Goal: Information Seeking & Learning: Learn about a topic

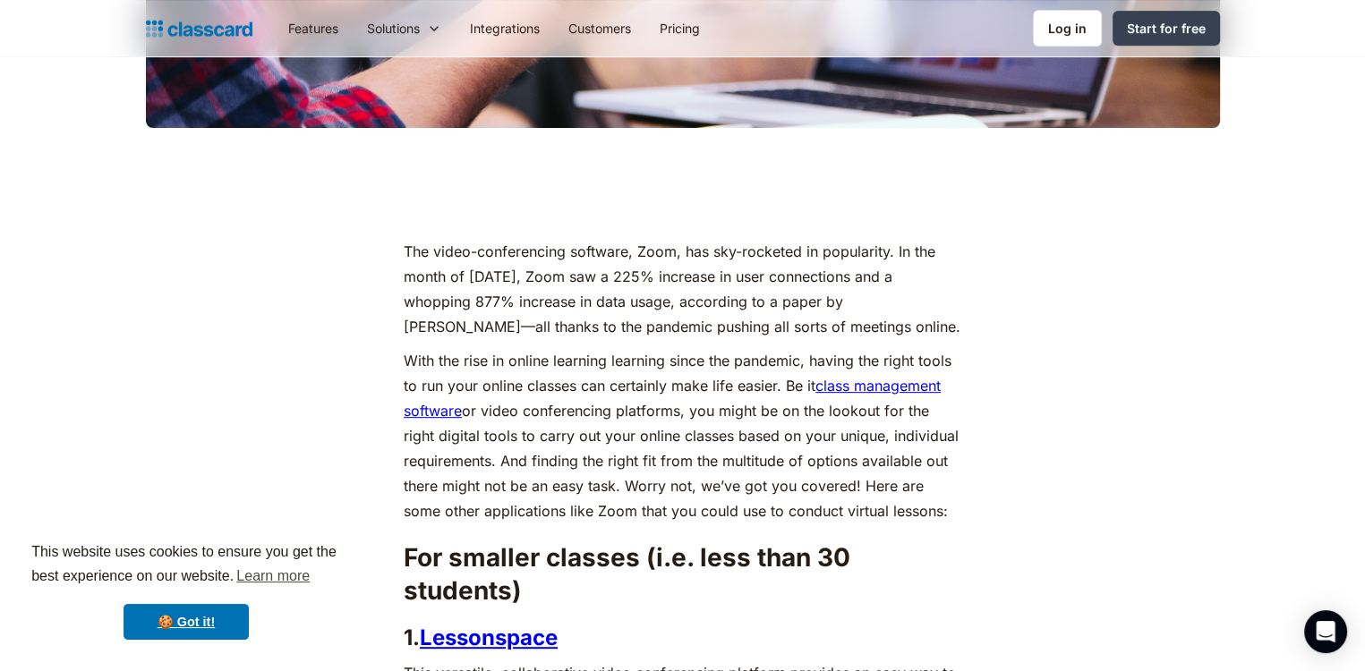
scroll to position [679, 0]
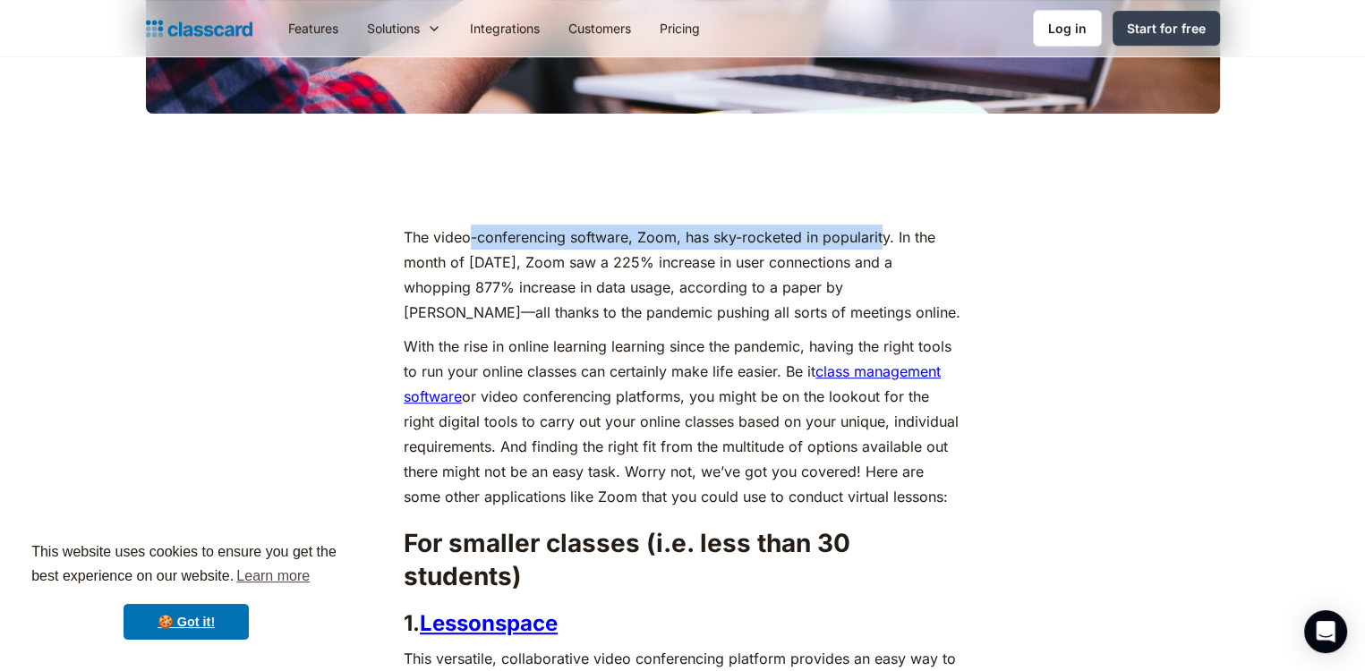
drag, startPoint x: 469, startPoint y: 240, endPoint x: 883, endPoint y: 226, distance: 413.8
click at [883, 226] on p "The video-conferencing software, Zoom, has sky-rocketed in popularity. In the m…" at bounding box center [683, 275] width 558 height 100
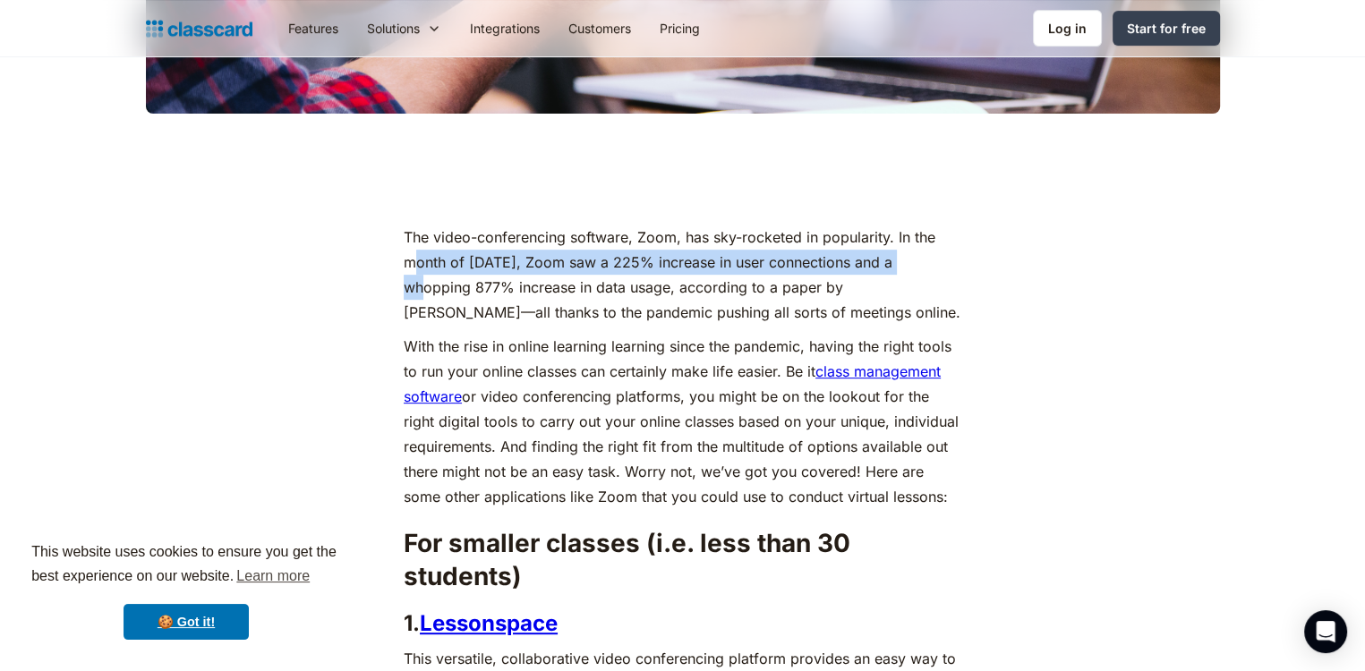
drag, startPoint x: 414, startPoint y: 262, endPoint x: 916, endPoint y: 251, distance: 501.5
click at [916, 251] on p "The video-conferencing software, Zoom, has sky-rocketed in popularity. In the m…" at bounding box center [683, 275] width 558 height 100
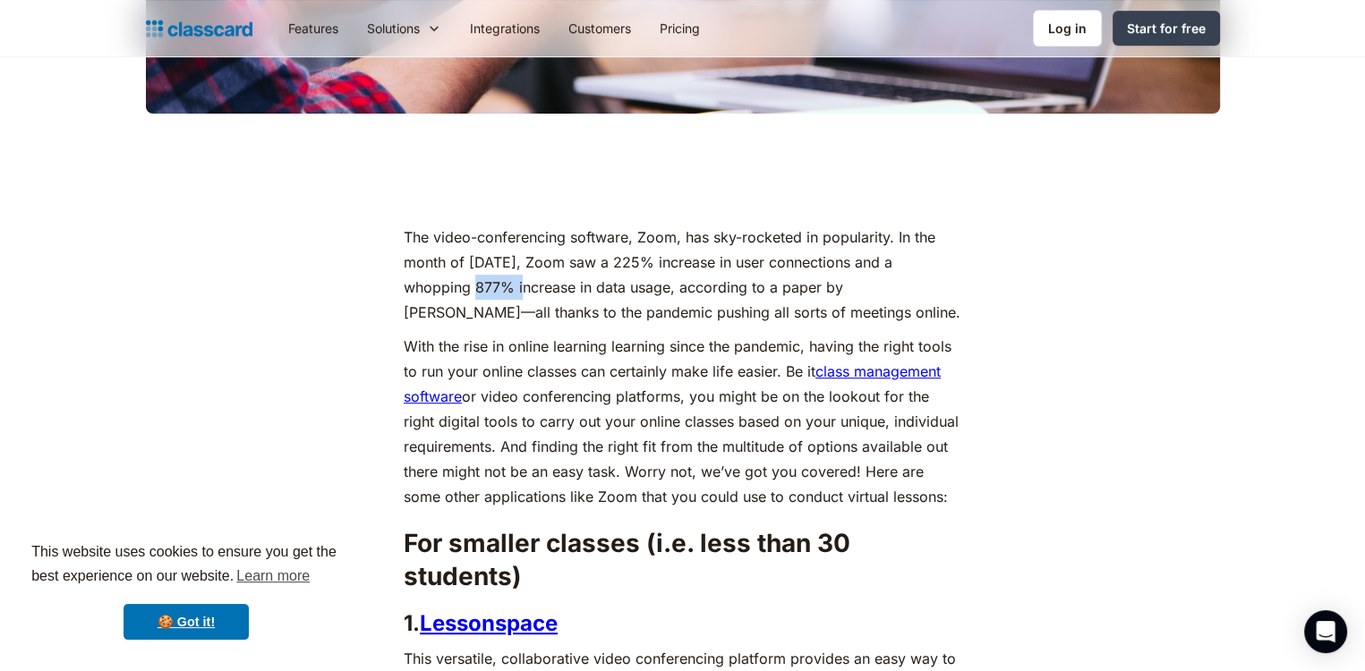
drag, startPoint x: 448, startPoint y: 284, endPoint x: 495, endPoint y: 286, distance: 47.5
click at [495, 286] on p "The video-conferencing software, Zoom, has sky-rocketed in popularity. In the m…" at bounding box center [683, 275] width 558 height 100
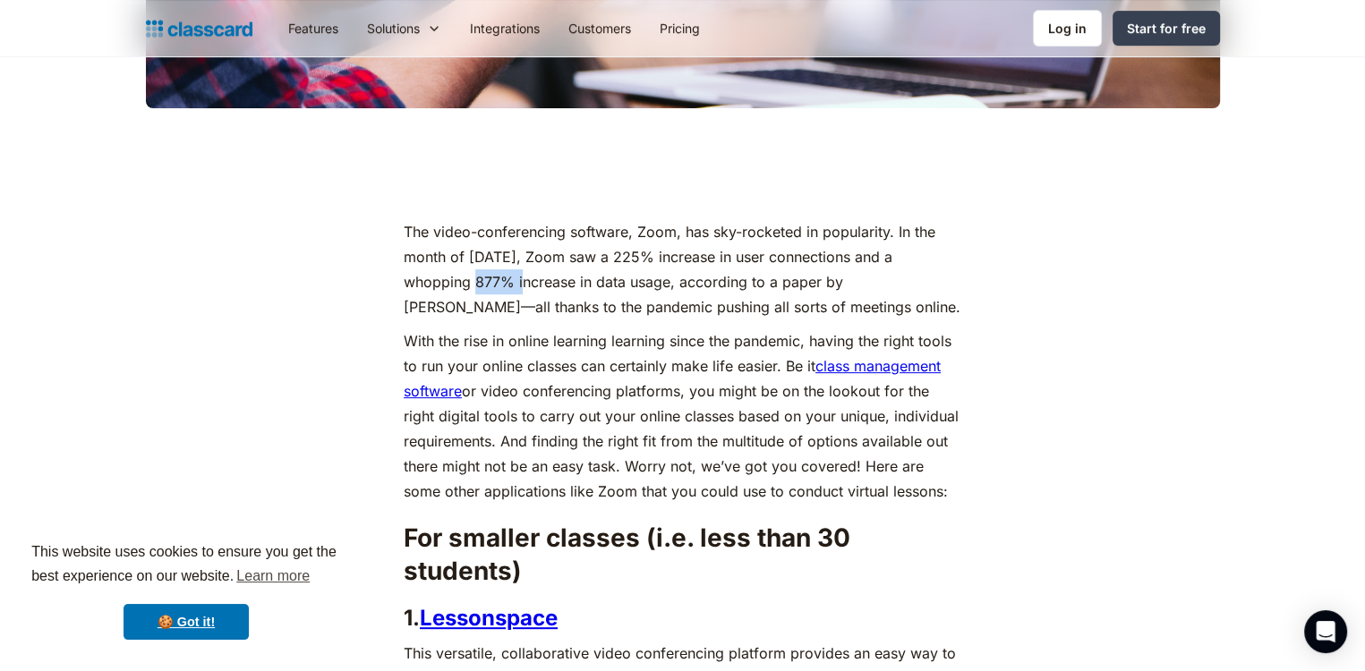
scroll to position [684, 0]
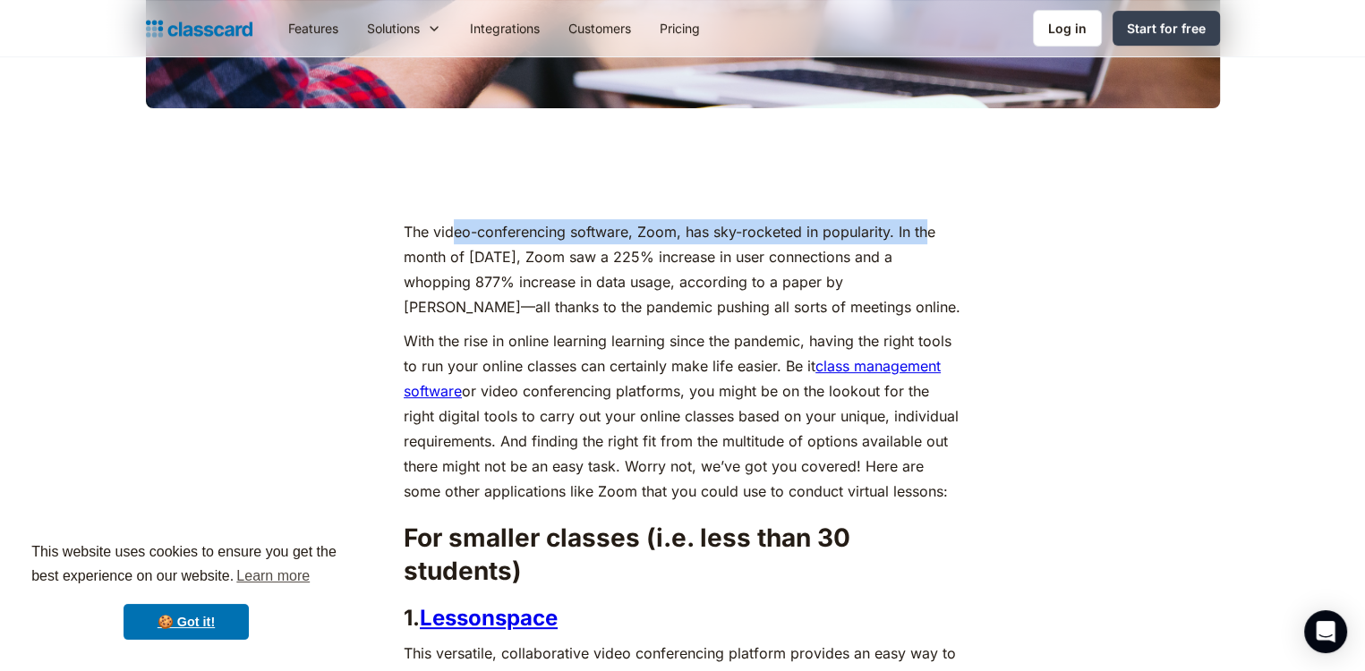
drag, startPoint x: 455, startPoint y: 221, endPoint x: 927, endPoint y: 231, distance: 471.9
click at [927, 231] on p "The video-conferencing software, Zoom, has sky-rocketed in popularity. In the m…" at bounding box center [683, 269] width 558 height 100
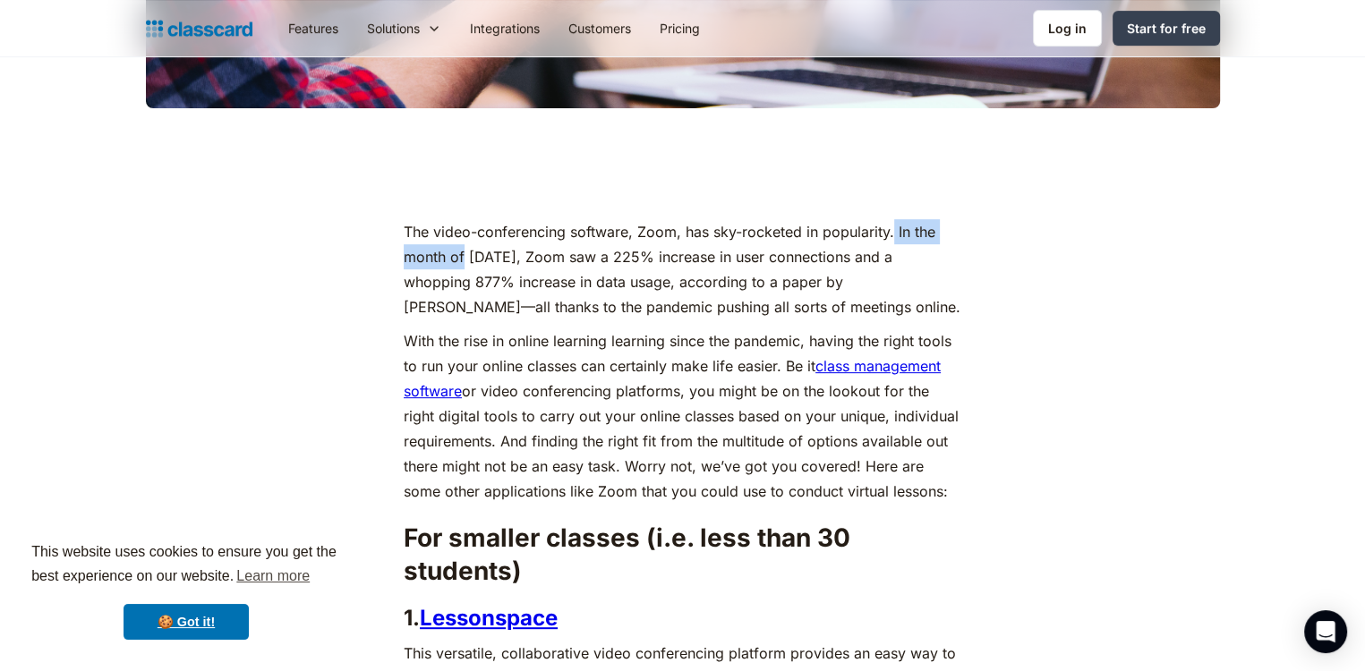
drag, startPoint x: 466, startPoint y: 253, endPoint x: 894, endPoint y: 242, distance: 429.0
click at [894, 242] on p "The video-conferencing software, Zoom, has sky-rocketed in popularity. In the m…" at bounding box center [683, 269] width 558 height 100
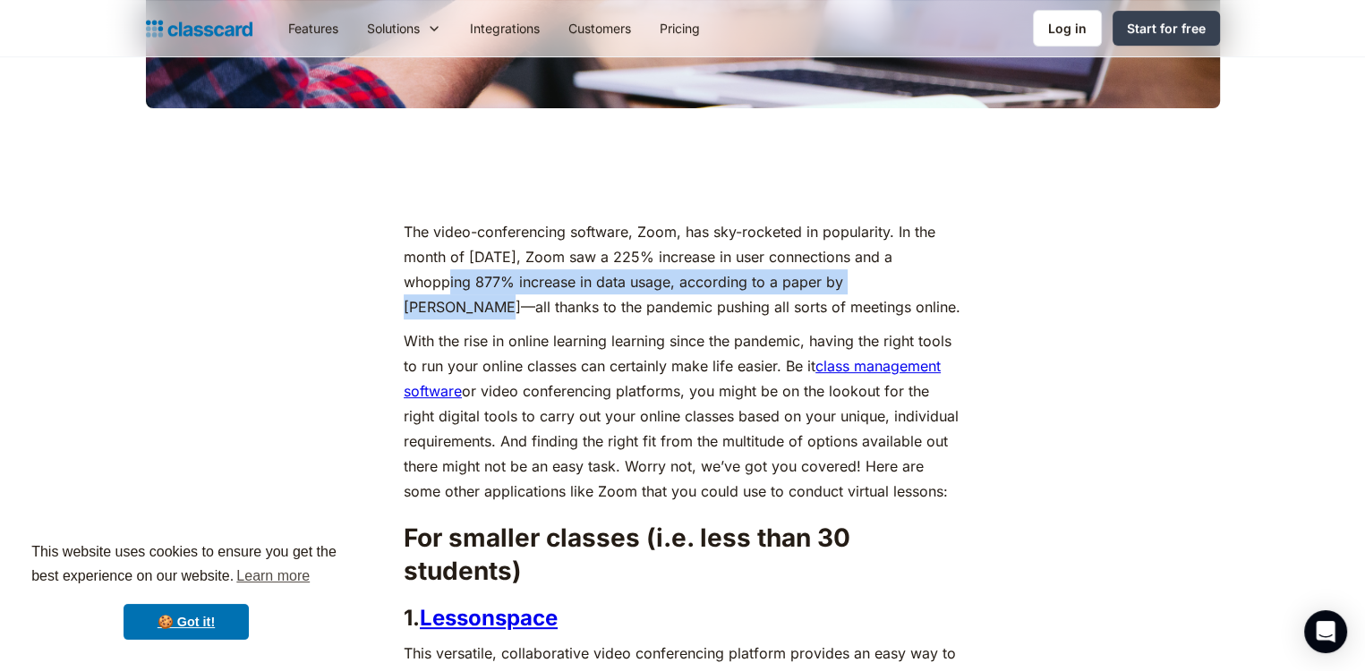
drag, startPoint x: 412, startPoint y: 272, endPoint x: 920, endPoint y: 292, distance: 508.9
click at [920, 292] on p "The video-conferencing software, Zoom, has sky-rocketed in popularity. In the m…" at bounding box center [683, 269] width 558 height 100
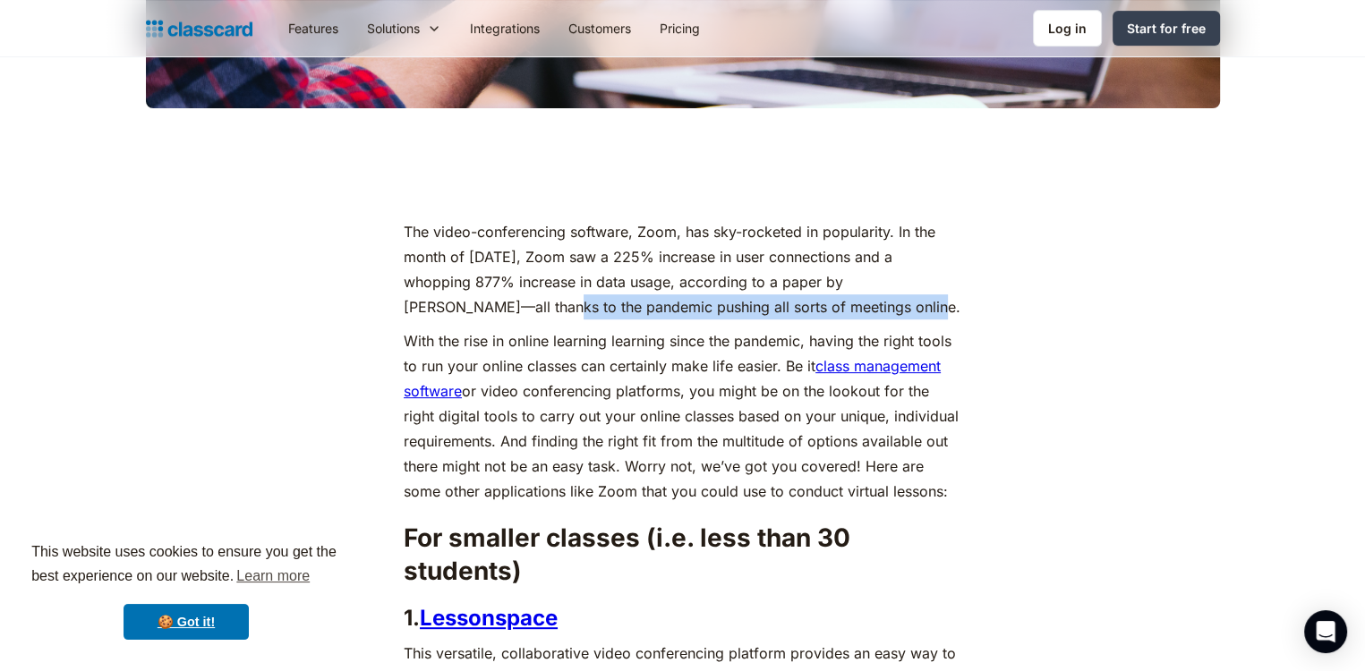
drag, startPoint x: 449, startPoint y: 309, endPoint x: 826, endPoint y: 304, distance: 376.9
click at [826, 304] on p "The video-conferencing software, Zoom, has sky-rocketed in popularity. In the m…" at bounding box center [683, 269] width 558 height 100
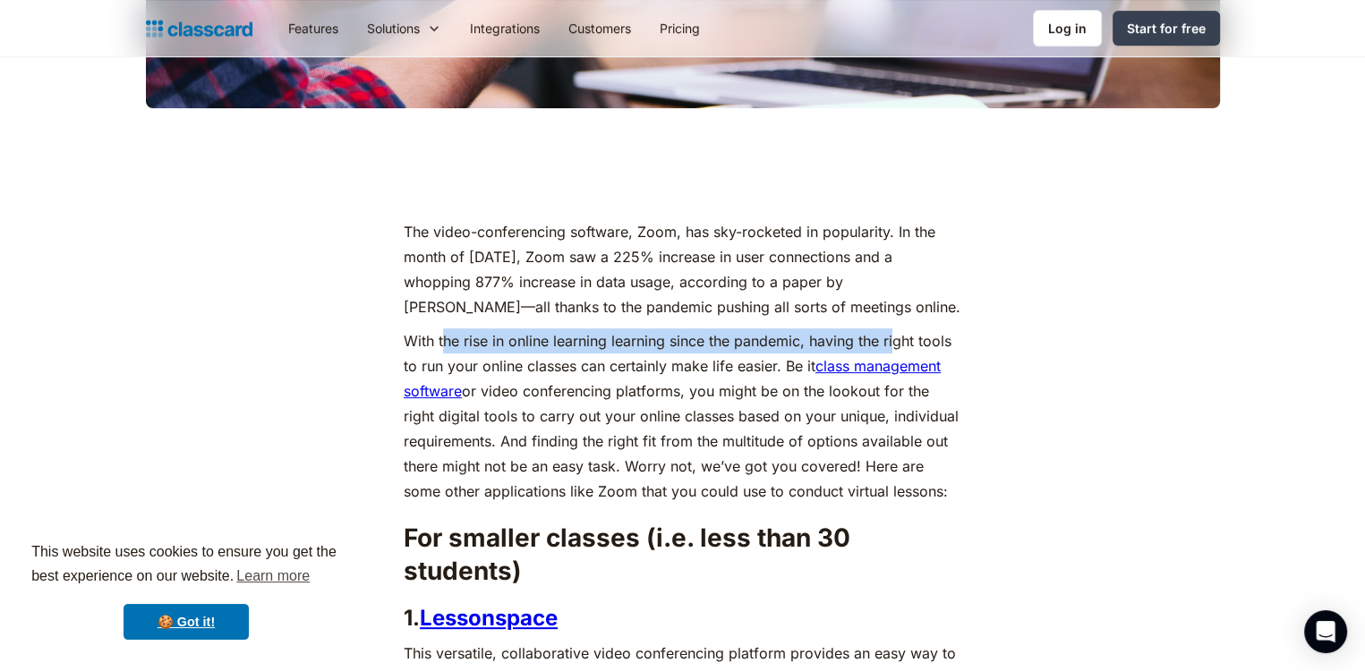
drag, startPoint x: 442, startPoint y: 346, endPoint x: 895, endPoint y: 335, distance: 453.1
click at [895, 335] on p "With the rise in online learning learning since the pandemic, having the right …" at bounding box center [683, 416] width 558 height 175
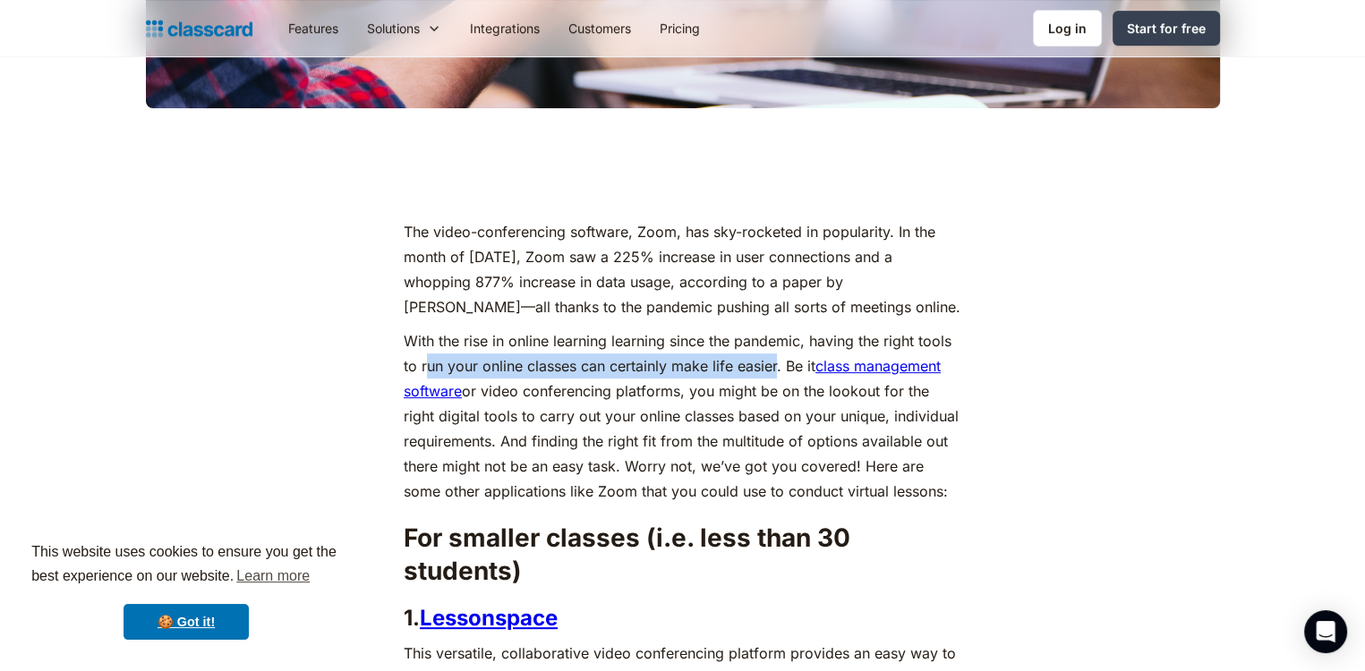
drag, startPoint x: 430, startPoint y: 364, endPoint x: 777, endPoint y: 357, distance: 347.4
click at [777, 357] on p "With the rise in online learning learning since the pandemic, having the right …" at bounding box center [683, 416] width 558 height 175
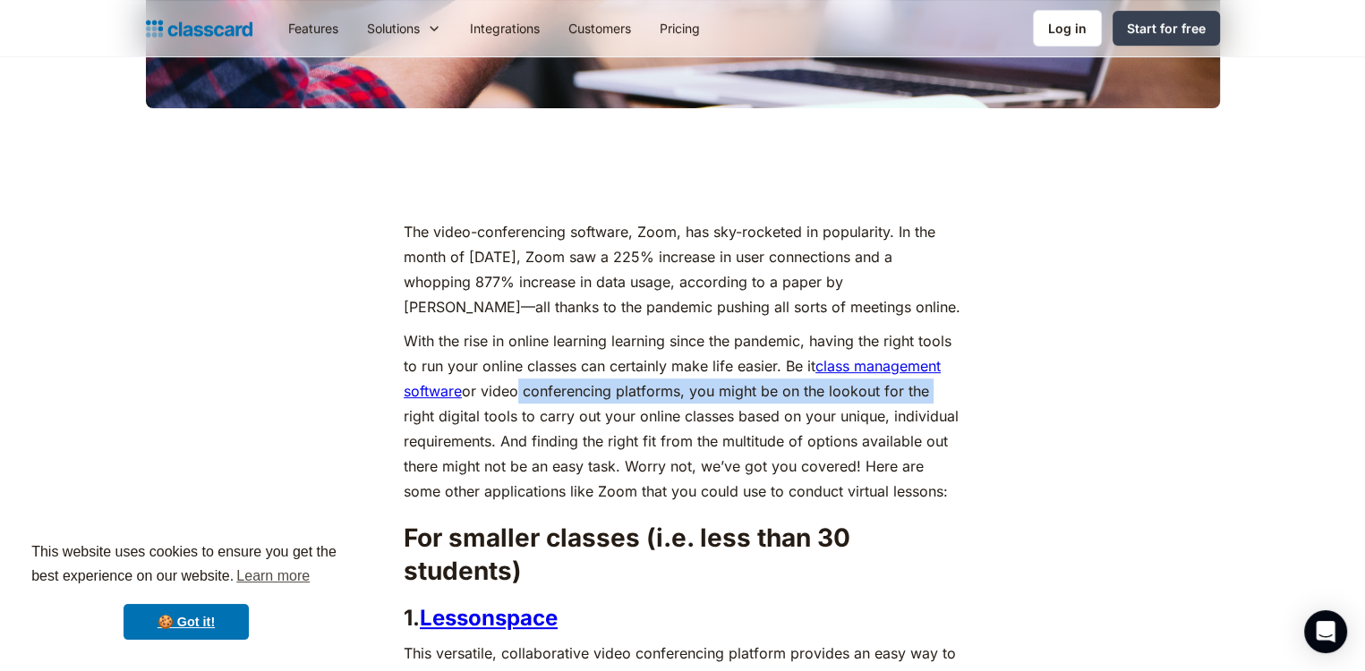
drag, startPoint x: 513, startPoint y: 388, endPoint x: 935, endPoint y: 390, distance: 421.7
click at [935, 390] on p "With the rise in online learning learning since the pandemic, having the right …" at bounding box center [683, 416] width 558 height 175
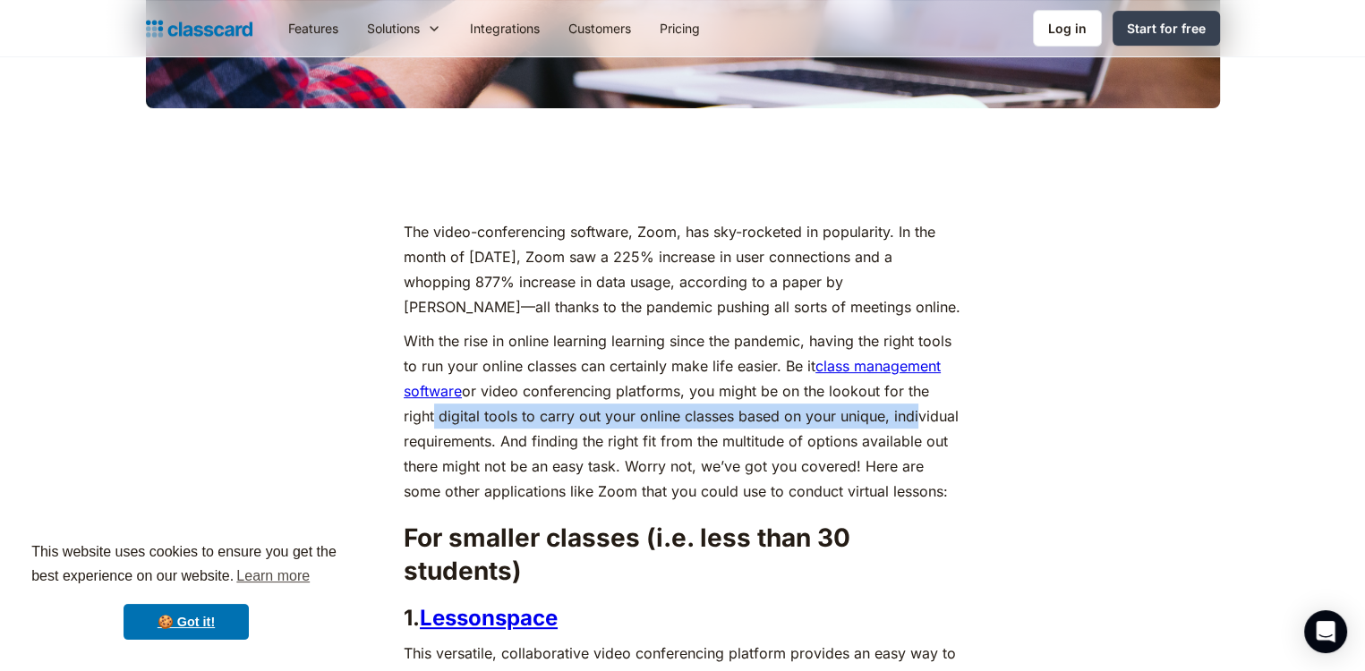
drag, startPoint x: 430, startPoint y: 420, endPoint x: 912, endPoint y: 416, distance: 482.5
click at [912, 416] on p "With the rise in online learning learning since the pandemic, having the right …" at bounding box center [683, 416] width 558 height 175
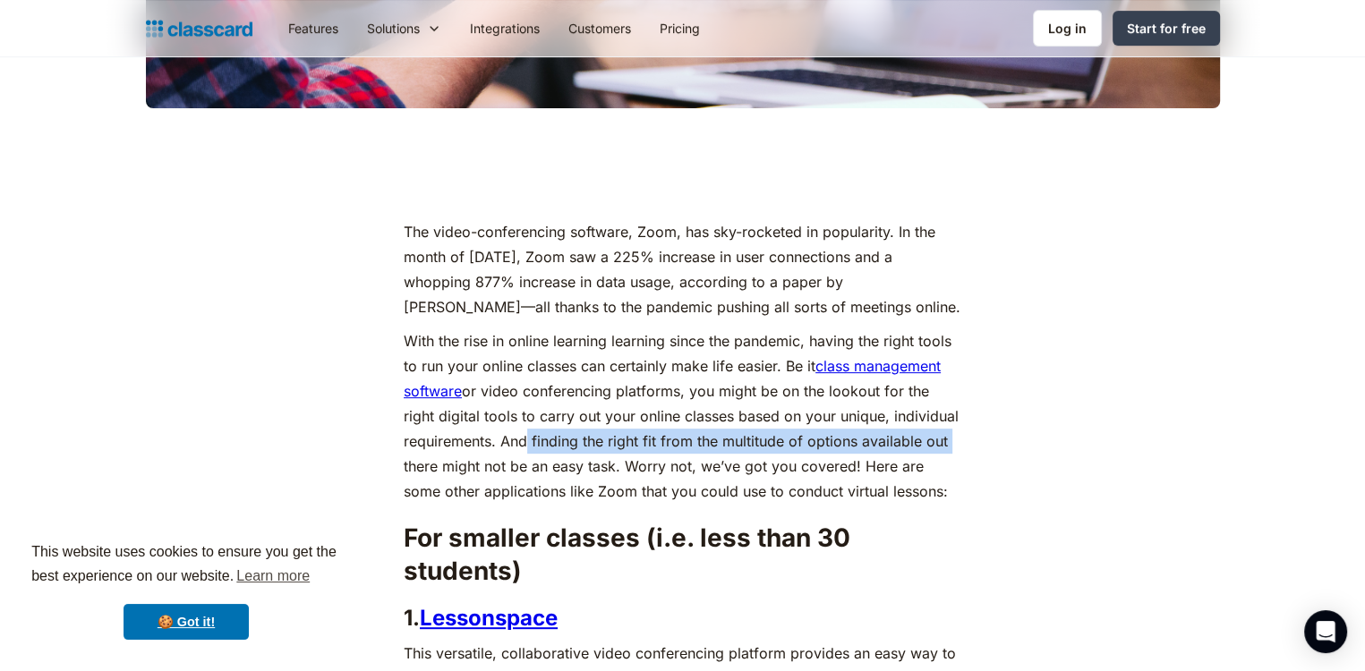
drag, startPoint x: 516, startPoint y: 442, endPoint x: 948, endPoint y: 440, distance: 432.4
click at [948, 440] on p "With the rise in online learning learning since the pandemic, having the right …" at bounding box center [683, 416] width 558 height 175
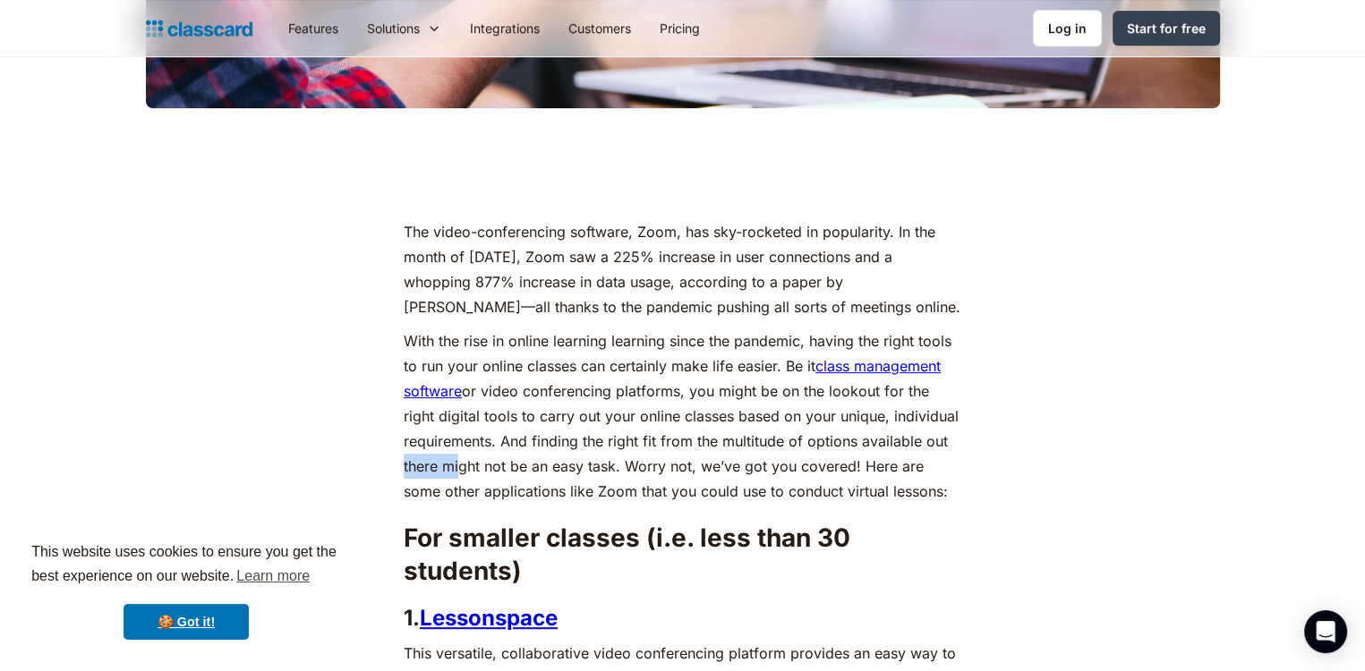
drag, startPoint x: 450, startPoint y: 473, endPoint x: 956, endPoint y: 452, distance: 506.2
click at [956, 452] on p "With the rise in online learning learning since the pandemic, having the right …" at bounding box center [683, 416] width 558 height 175
drag, startPoint x: 494, startPoint y: 493, endPoint x: 928, endPoint y: 477, distance: 434.5
click at [928, 477] on p "With the rise in online learning learning since the pandemic, having the right …" at bounding box center [683, 416] width 558 height 175
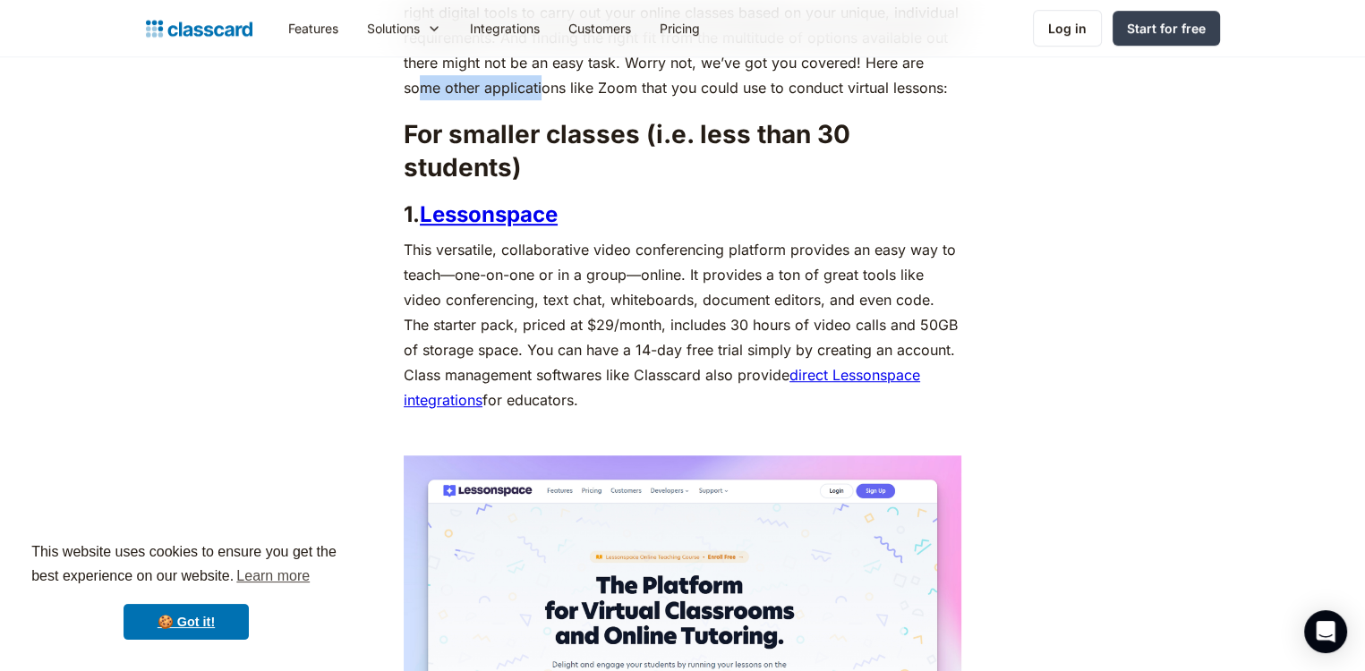
scroll to position [1089, 0]
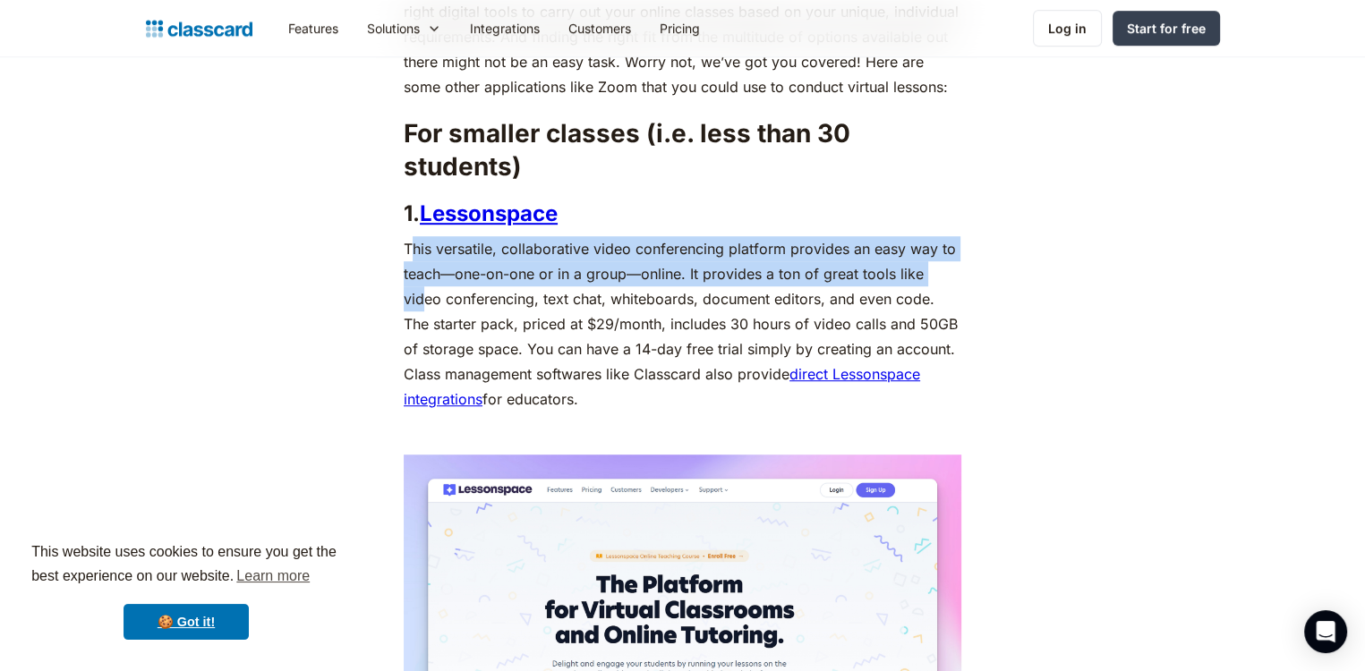
drag, startPoint x: 416, startPoint y: 252, endPoint x: 942, endPoint y: 261, distance: 525.6
click at [942, 261] on p "This versatile, collaborative video conferencing platform provides an easy way …" at bounding box center [683, 323] width 558 height 175
click at [589, 274] on p "This versatile, collaborative video conferencing platform provides an easy way …" at bounding box center [683, 323] width 558 height 175
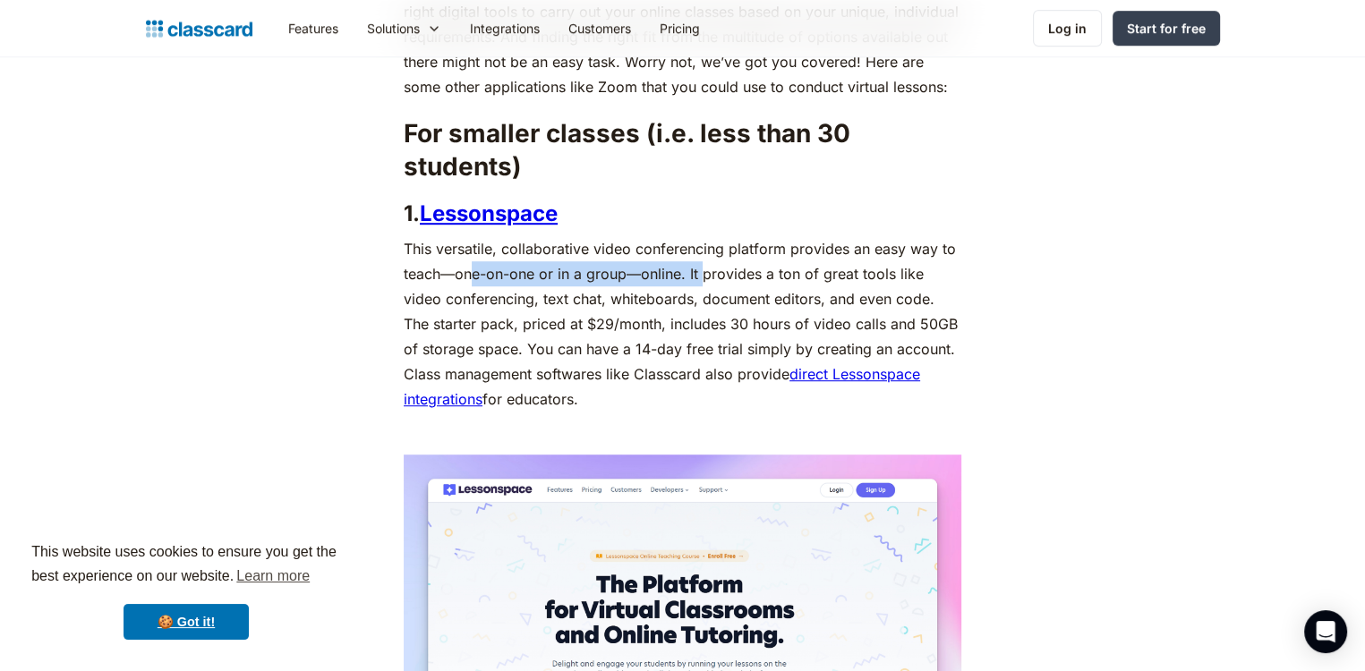
drag, startPoint x: 476, startPoint y: 268, endPoint x: 701, endPoint y: 277, distance: 224.9
click at [701, 277] on p "This versatile, collaborative video conferencing platform provides an easy way …" at bounding box center [683, 323] width 558 height 175
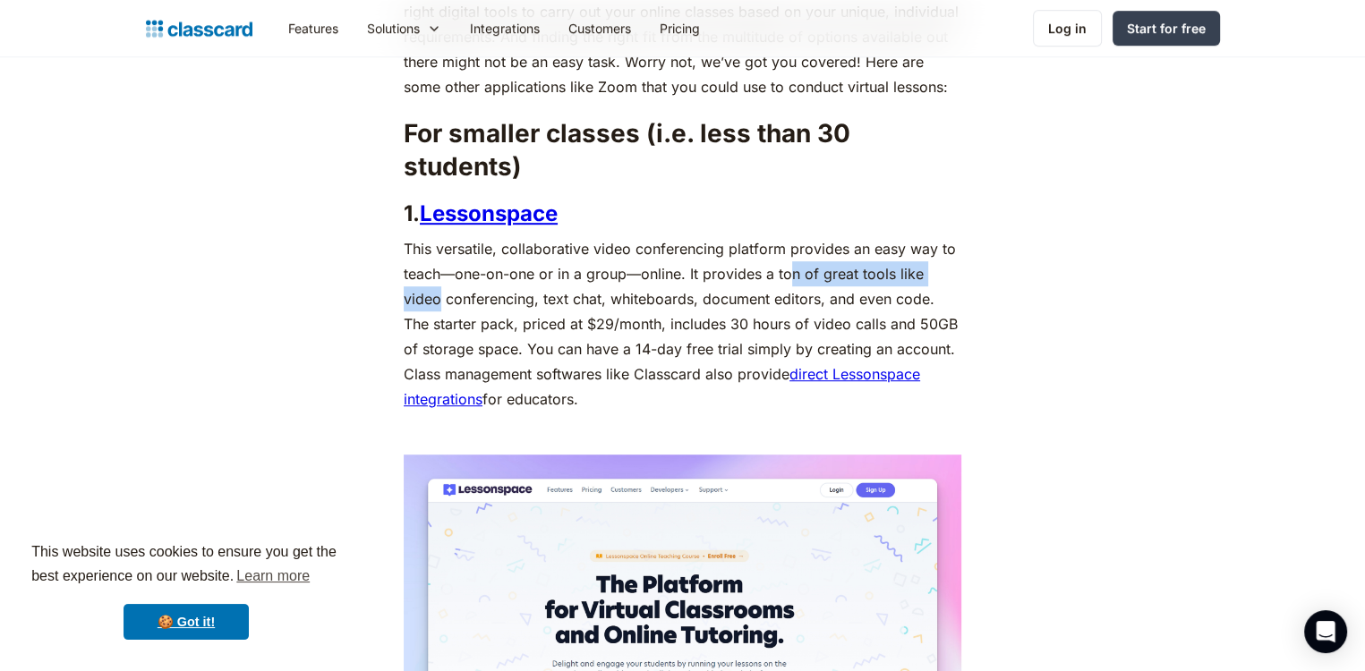
drag, startPoint x: 792, startPoint y: 277, endPoint x: 970, endPoint y: 277, distance: 177.3
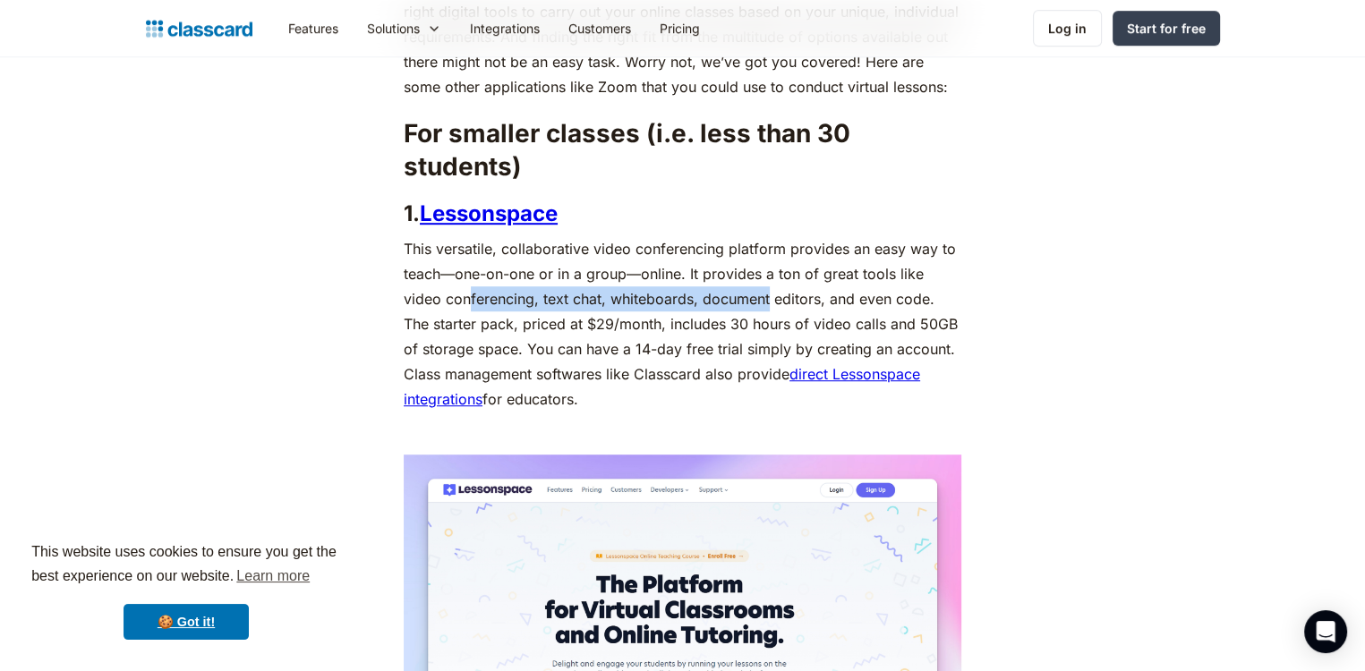
drag, startPoint x: 429, startPoint y: 295, endPoint x: 727, endPoint y: 295, distance: 298.1
click at [727, 295] on p "This versatile, collaborative video conferencing platform provides an easy way …" at bounding box center [683, 323] width 558 height 175
drag, startPoint x: 838, startPoint y: 297, endPoint x: 938, endPoint y: 309, distance: 100.9
click at [938, 309] on p "This versatile, collaborative video conferencing platform provides an easy way …" at bounding box center [683, 323] width 558 height 175
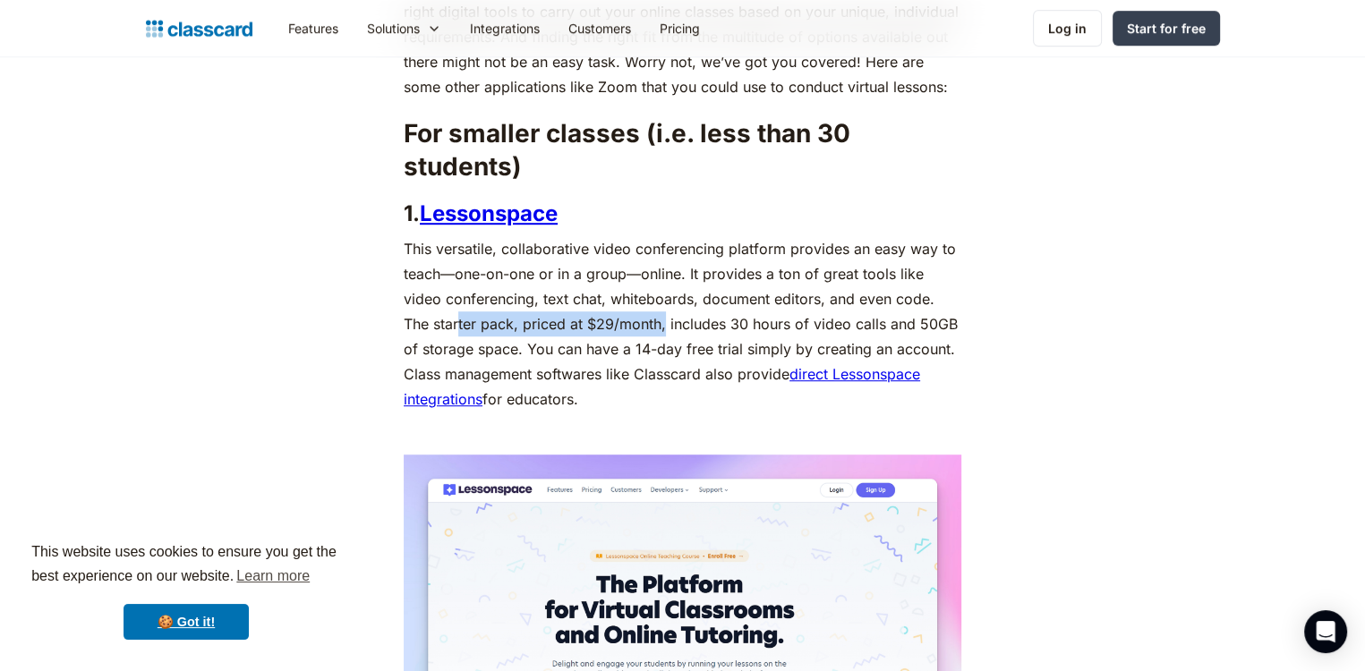
drag, startPoint x: 428, startPoint y: 329, endPoint x: 635, endPoint y: 327, distance: 206.8
click at [635, 327] on p "This versatile, collaborative video conferencing platform provides an easy way …" at bounding box center [683, 323] width 558 height 175
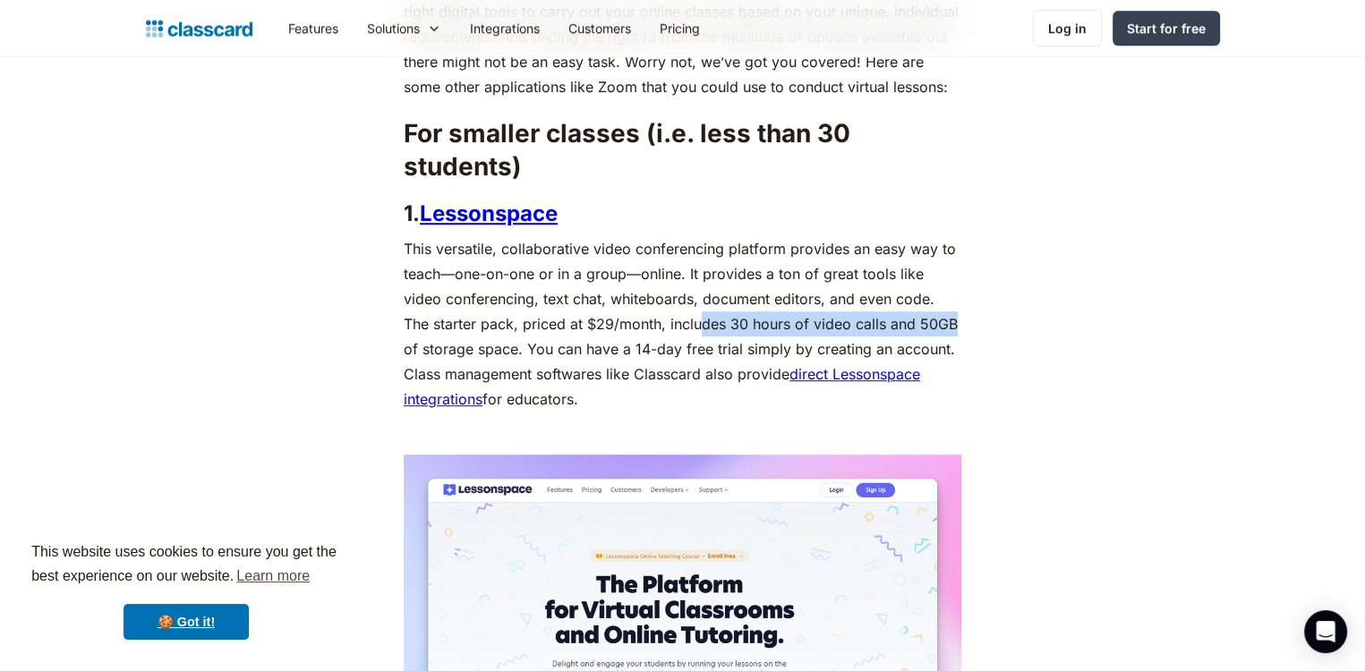
drag, startPoint x: 671, startPoint y: 324, endPoint x: 922, endPoint y: 327, distance: 250.7
click at [922, 327] on p "This versatile, collaborative video conferencing platform provides an easy way …" at bounding box center [683, 323] width 558 height 175
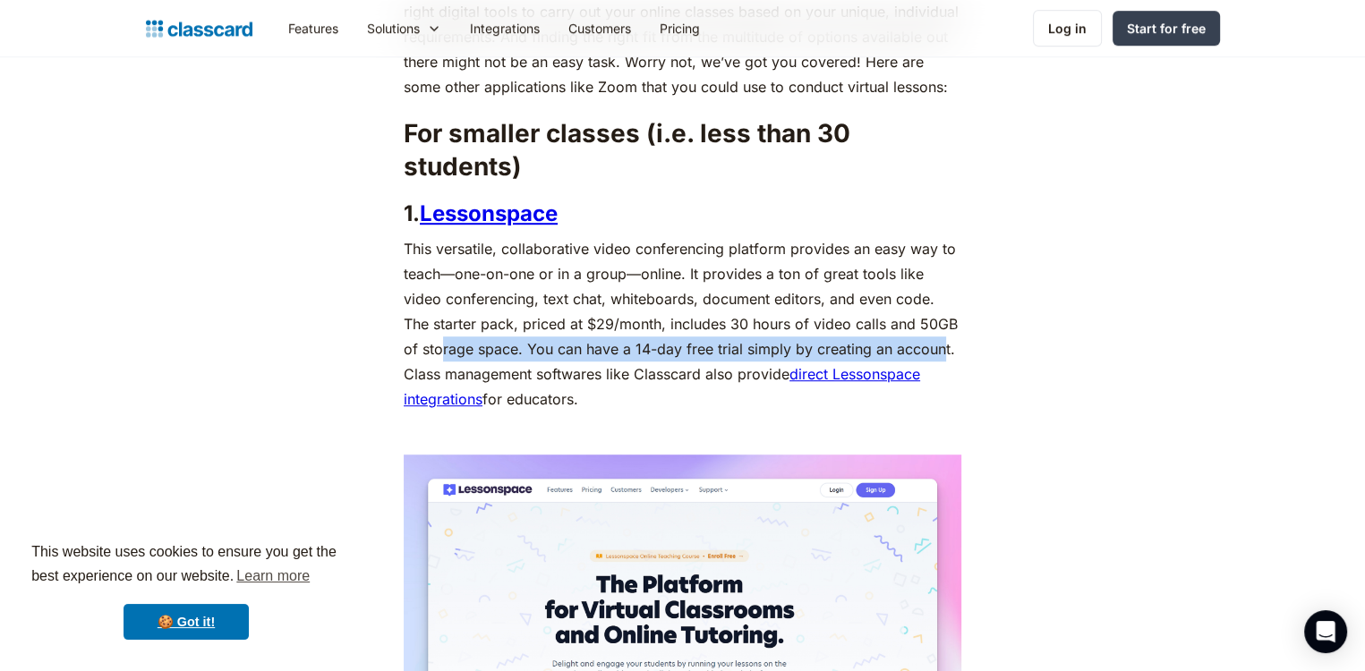
drag, startPoint x: 423, startPoint y: 353, endPoint x: 921, endPoint y: 359, distance: 498.7
click at [921, 359] on p "This versatile, collaborative video conferencing platform provides an easy way …" at bounding box center [683, 323] width 558 height 175
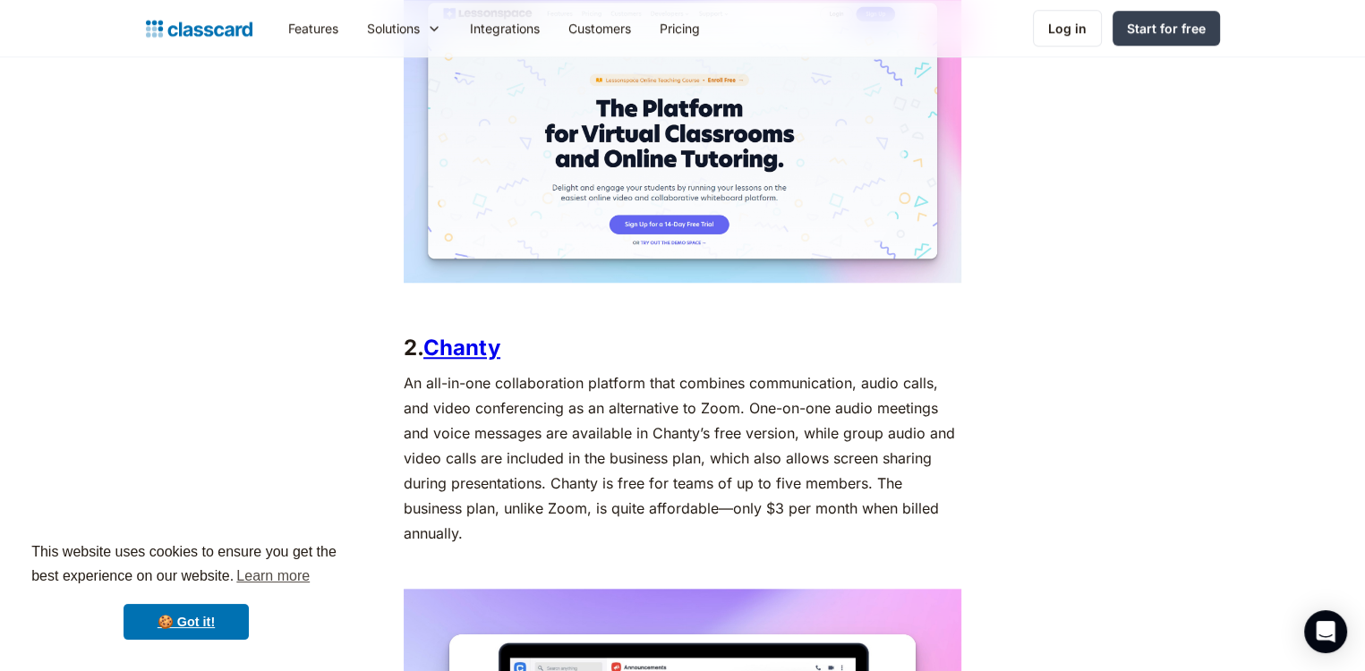
scroll to position [1565, 0]
drag, startPoint x: 921, startPoint y: 359, endPoint x: 585, endPoint y: 254, distance: 352.5
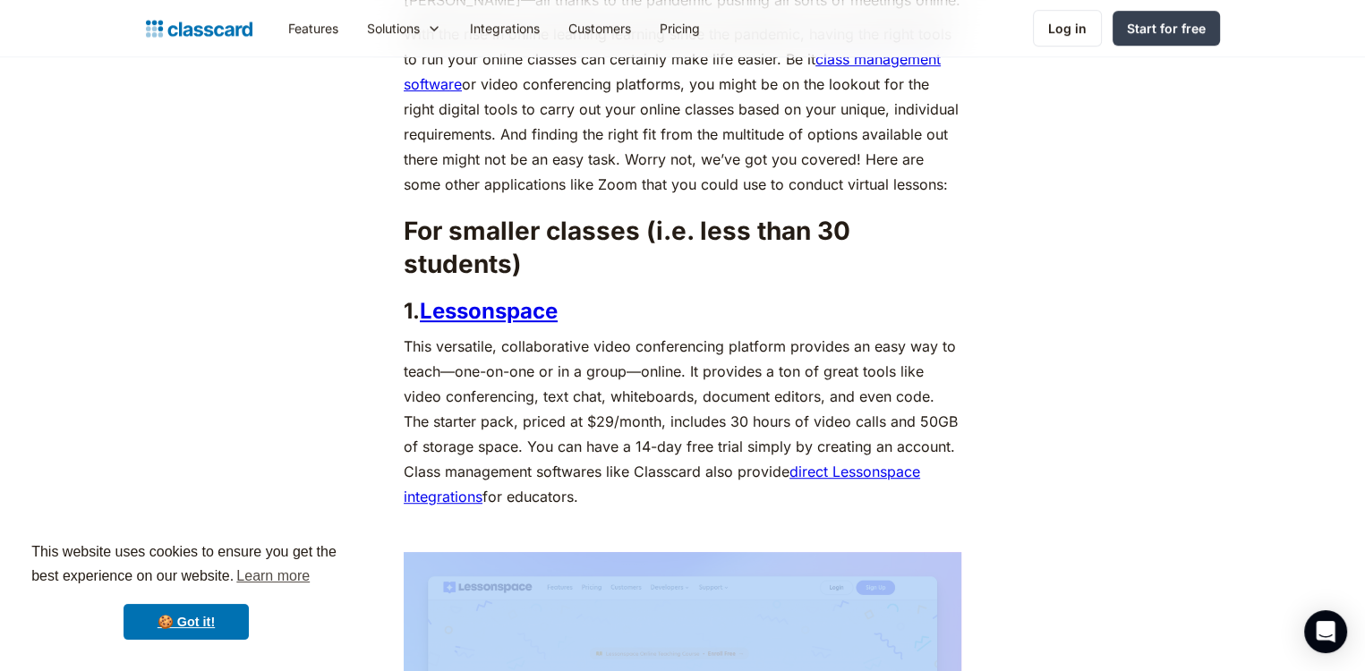
scroll to position [992, 0]
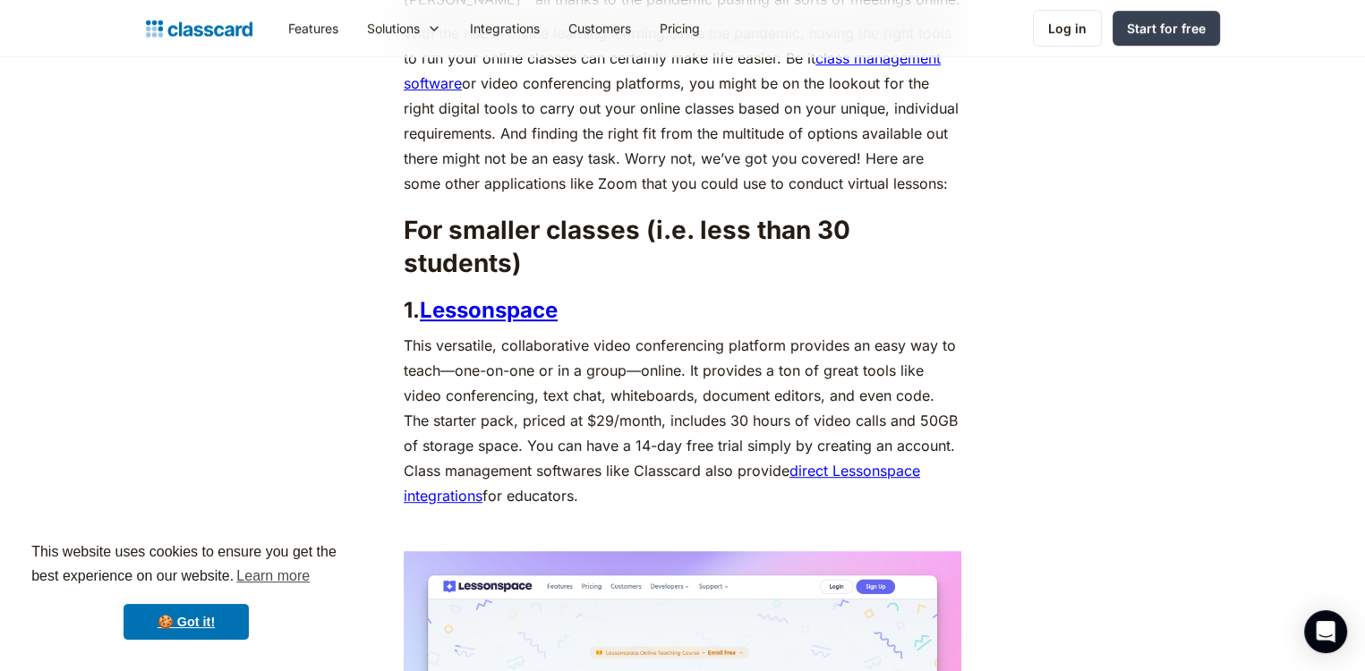
drag, startPoint x: 695, startPoint y: 352, endPoint x: 937, endPoint y: 326, distance: 244.0
drag, startPoint x: 481, startPoint y: 363, endPoint x: 607, endPoint y: 365, distance: 126.2
click at [607, 365] on p "This versatile, collaborative video conferencing platform provides an easy way …" at bounding box center [683, 420] width 558 height 175
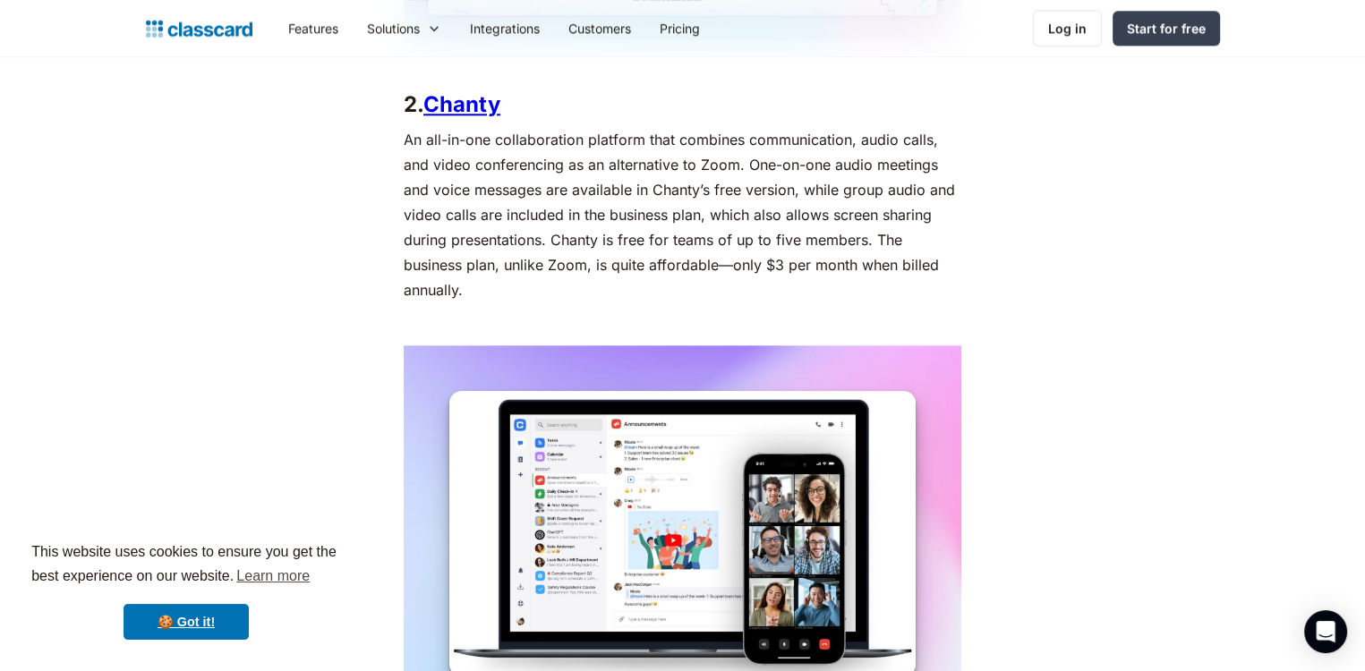
scroll to position [1808, 0]
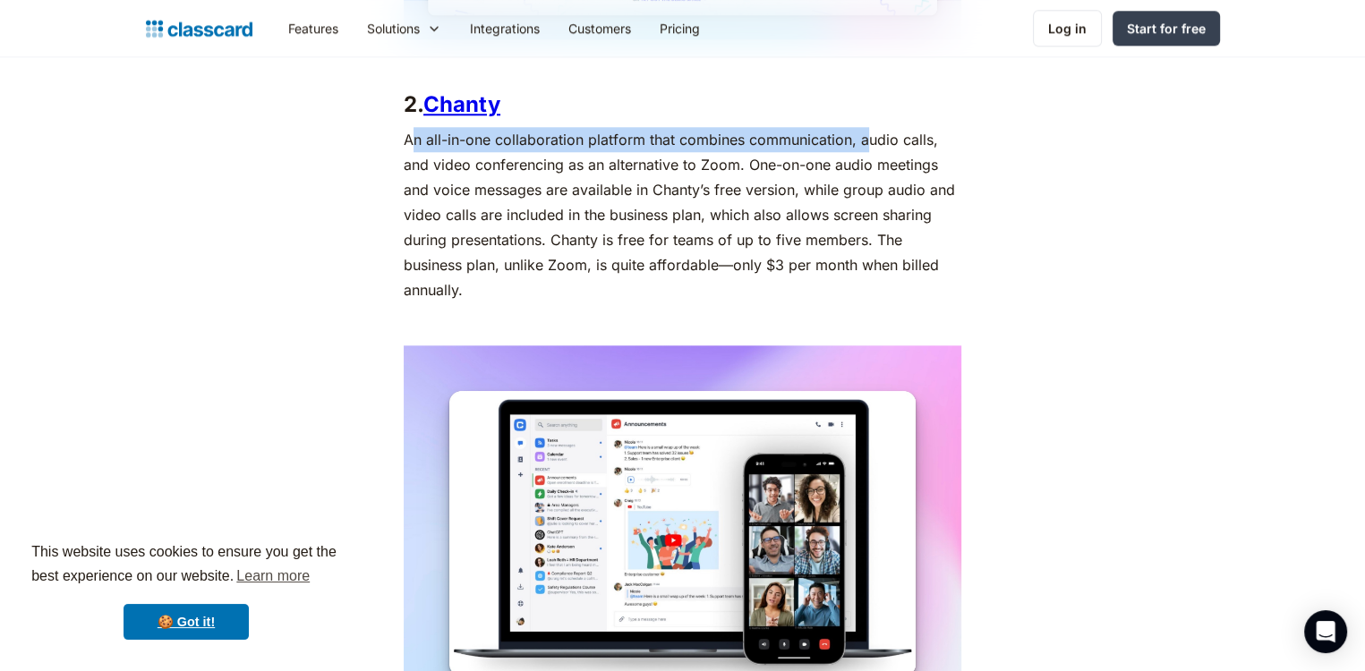
drag, startPoint x: 413, startPoint y: 141, endPoint x: 874, endPoint y: 142, distance: 461.0
click at [874, 142] on p "An all-in-one collaboration platform that combines communication, audio calls, …" at bounding box center [683, 214] width 558 height 175
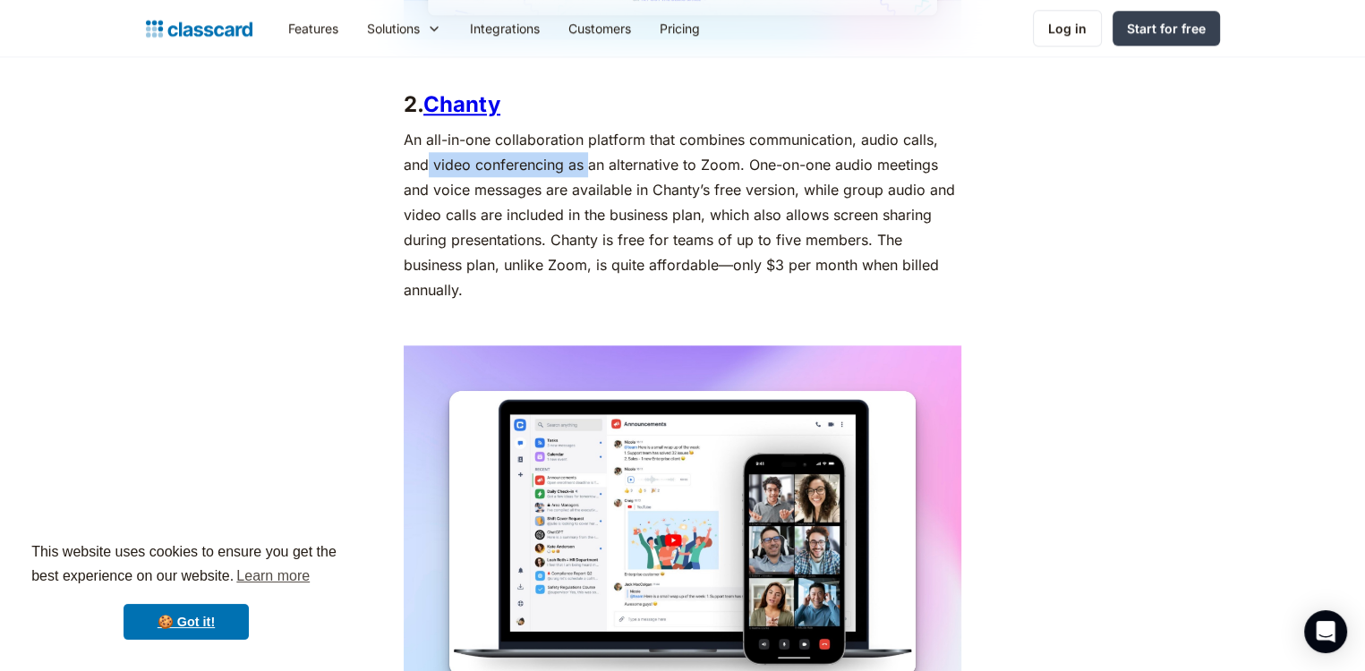
drag, startPoint x: 426, startPoint y: 170, endPoint x: 589, endPoint y: 168, distance: 162.9
click at [589, 168] on p "An all-in-one collaboration platform that combines communication, audio calls, …" at bounding box center [683, 214] width 558 height 175
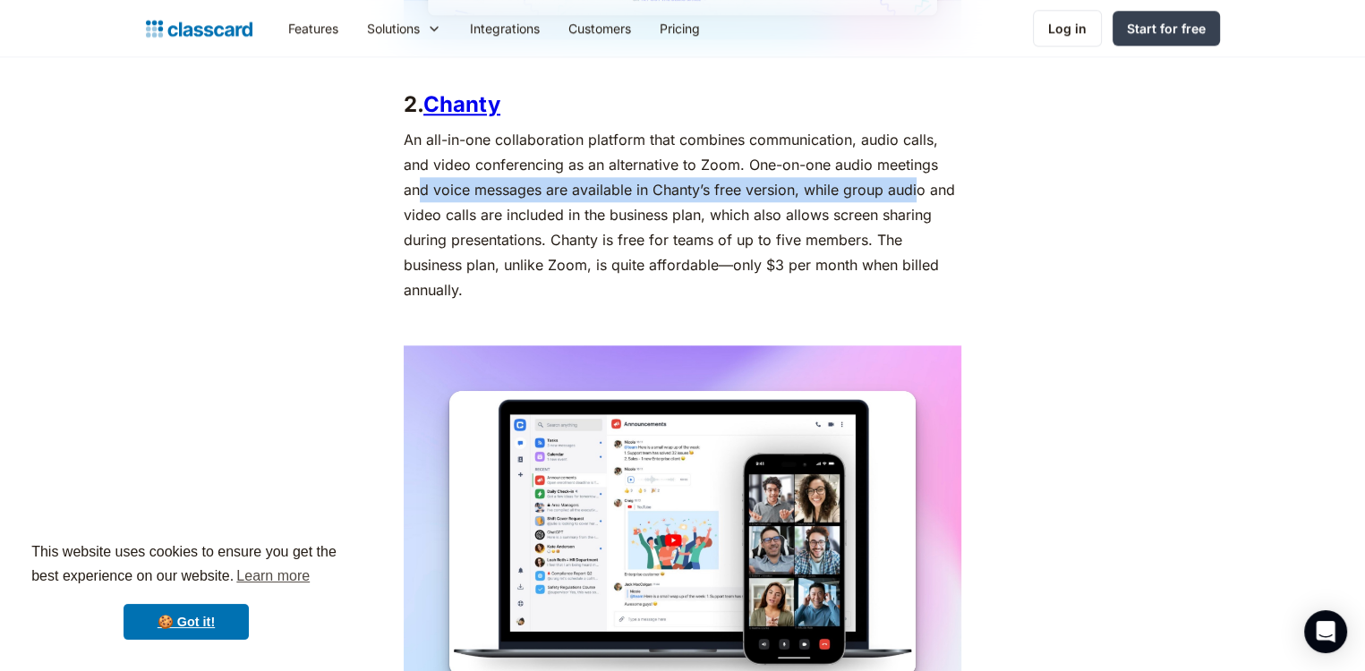
drag, startPoint x: 423, startPoint y: 186, endPoint x: 917, endPoint y: 183, distance: 494.2
click at [917, 183] on p "An all-in-one collaboration platform that combines communication, audio calls, …" at bounding box center [683, 214] width 558 height 175
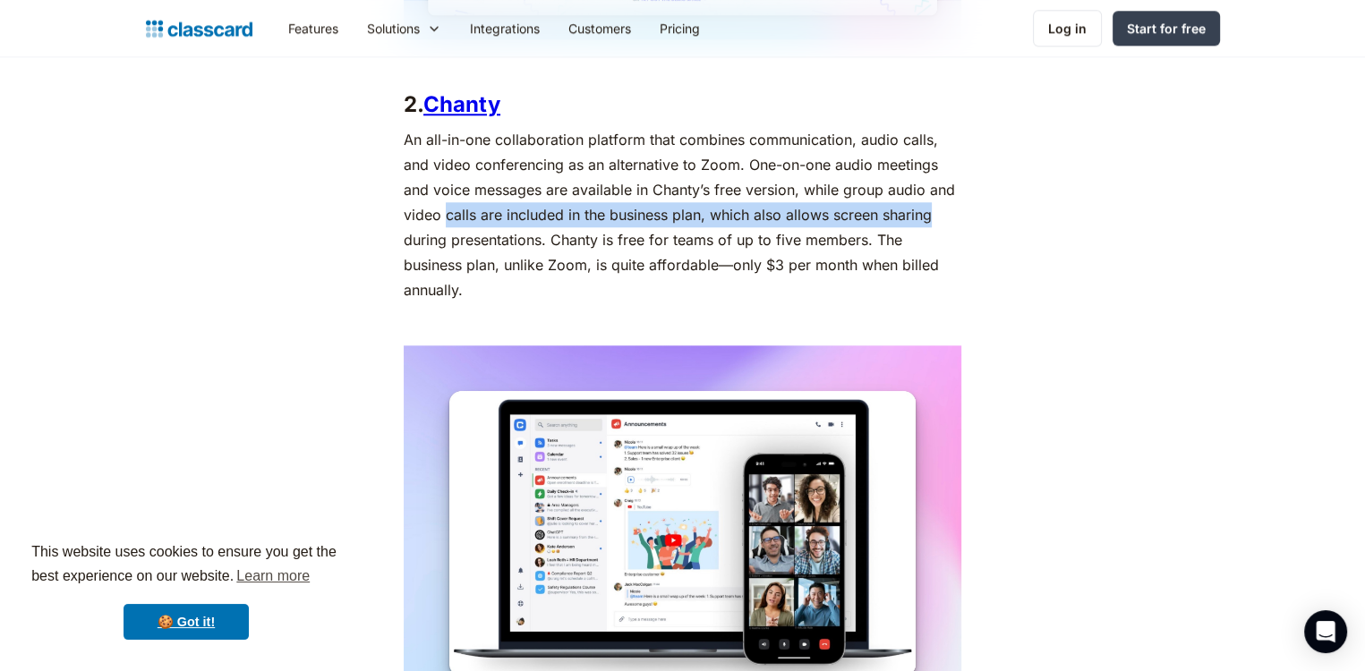
drag, startPoint x: 448, startPoint y: 223, endPoint x: 951, endPoint y: 215, distance: 503.2
click at [951, 215] on p "An all-in-one collaboration platform that combines communication, audio calls, …" at bounding box center [683, 214] width 558 height 175
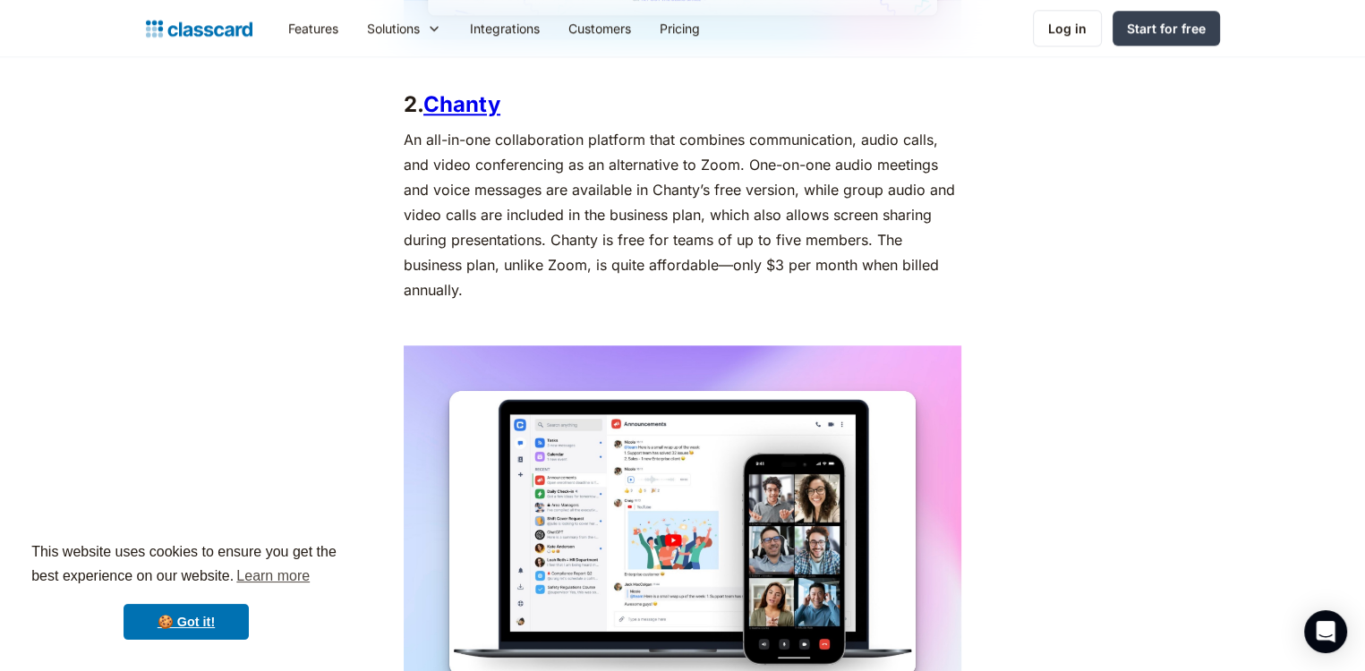
click at [459, 247] on p "An all-in-one collaboration platform that combines communication, audio calls, …" at bounding box center [683, 214] width 558 height 175
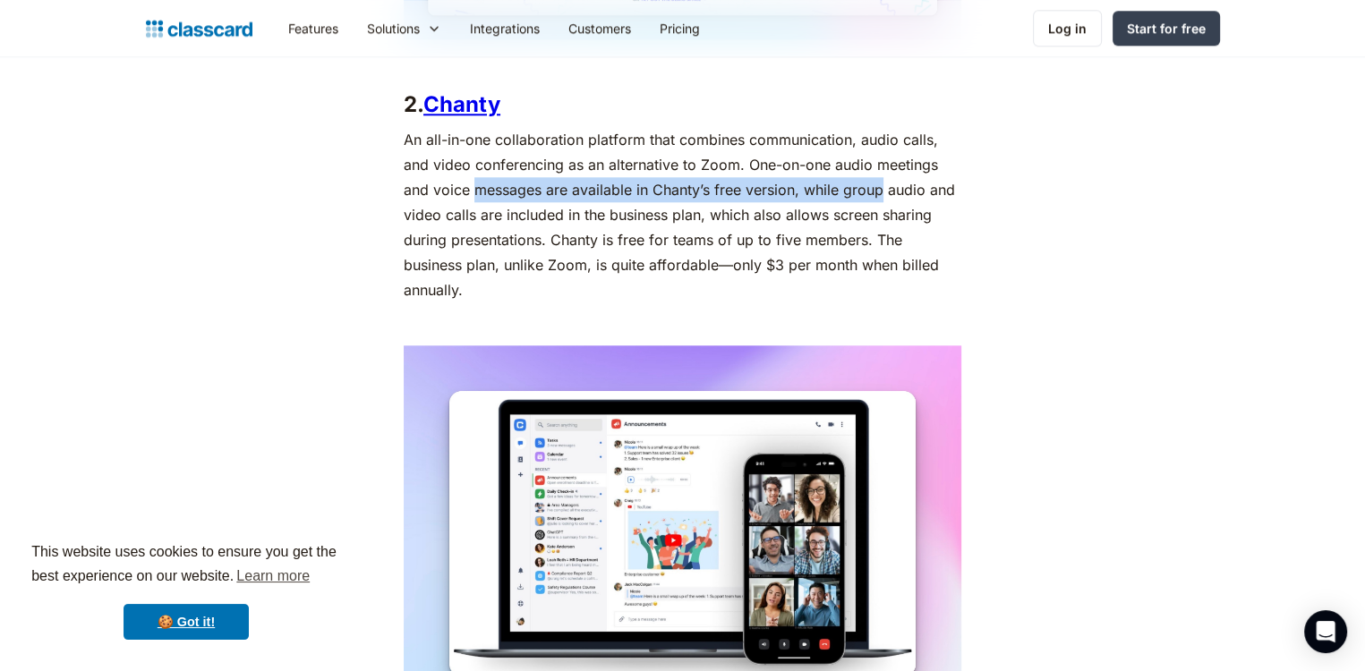
drag, startPoint x: 473, startPoint y: 191, endPoint x: 884, endPoint y: 176, distance: 411.2
click at [884, 176] on p "An all-in-one collaboration platform that combines communication, audio calls, …" at bounding box center [683, 214] width 558 height 175
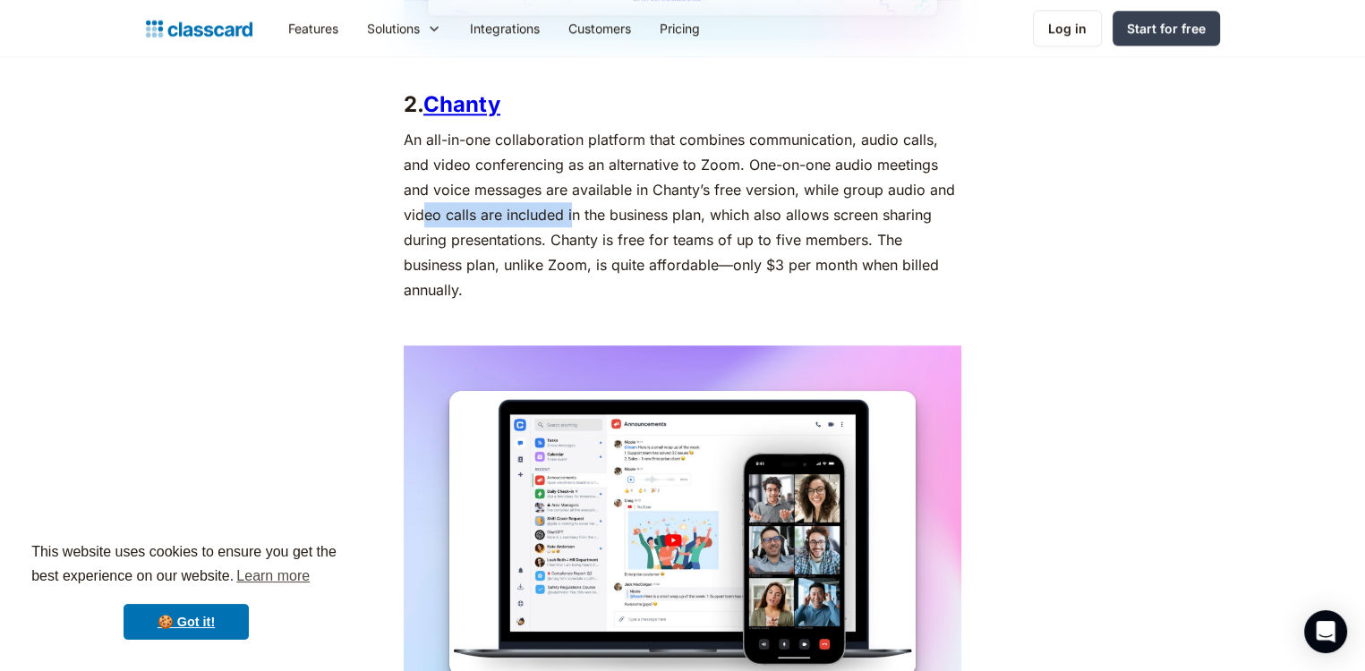
drag, startPoint x: 423, startPoint y: 216, endPoint x: 574, endPoint y: 216, distance: 151.3
click at [574, 216] on p "An all-in-one collaboration platform that combines communication, audio calls, …" at bounding box center [683, 214] width 558 height 175
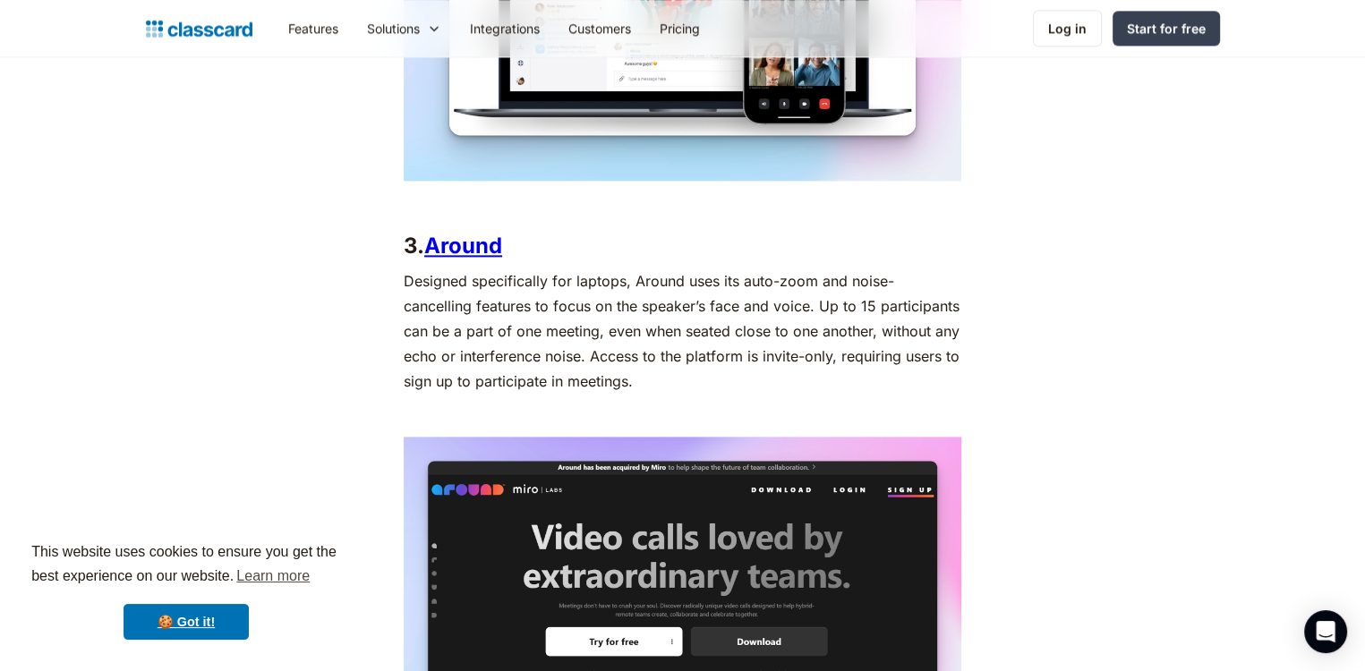
scroll to position [2349, 0]
drag, startPoint x: 753, startPoint y: 275, endPoint x: 945, endPoint y: 274, distance: 192.5
click at [945, 274] on p "Designed specifically for laptops, Around uses its auto-zoom and noise-cancelli…" at bounding box center [683, 331] width 558 height 125
drag, startPoint x: 433, startPoint y: 308, endPoint x: 708, endPoint y: 308, distance: 274.8
click at [708, 308] on p "Designed specifically for laptops, Around uses its auto-zoom and noise-cancelli…" at bounding box center [683, 331] width 558 height 125
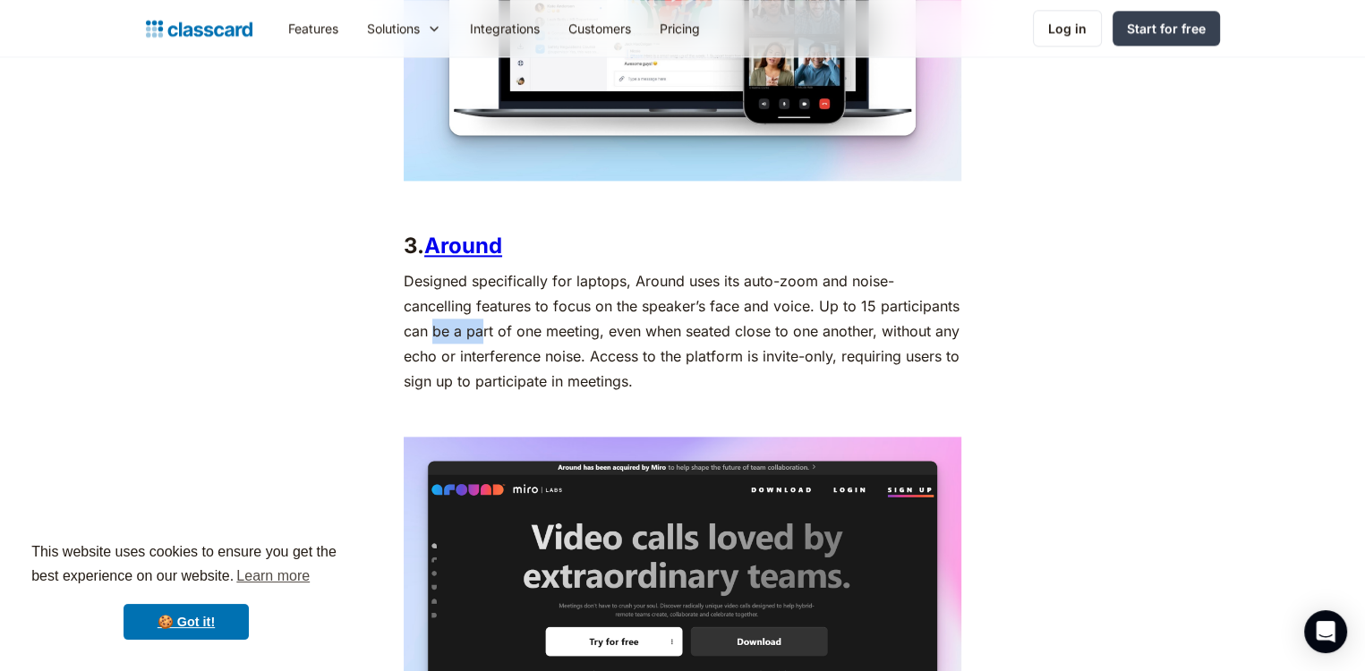
drag, startPoint x: 417, startPoint y: 330, endPoint x: 920, endPoint y: 311, distance: 503.5
click at [920, 311] on p "Designed specifically for laptops, Around uses its auto-zoom and noise-cancelli…" at bounding box center [683, 331] width 558 height 125
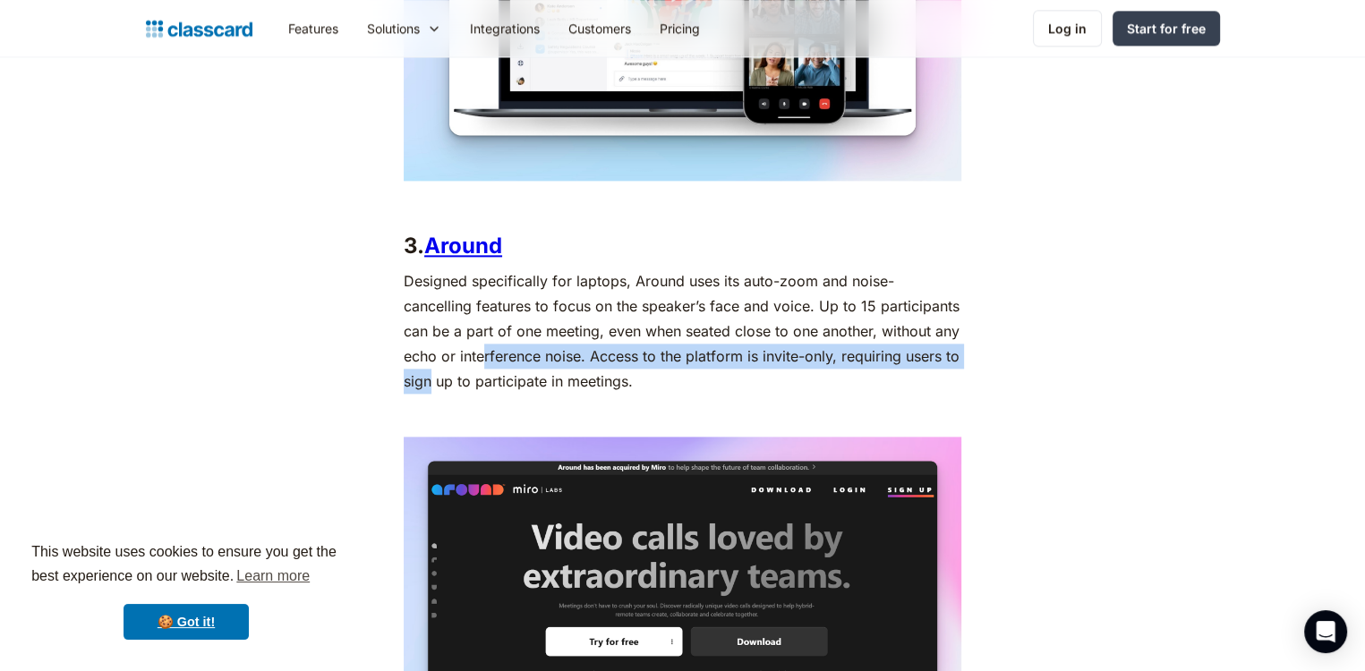
drag, startPoint x: 429, startPoint y: 355, endPoint x: 935, endPoint y: 349, distance: 505.8
click at [935, 349] on p "Designed specifically for laptops, Around uses its auto-zoom and noise-cancelli…" at bounding box center [683, 331] width 558 height 125
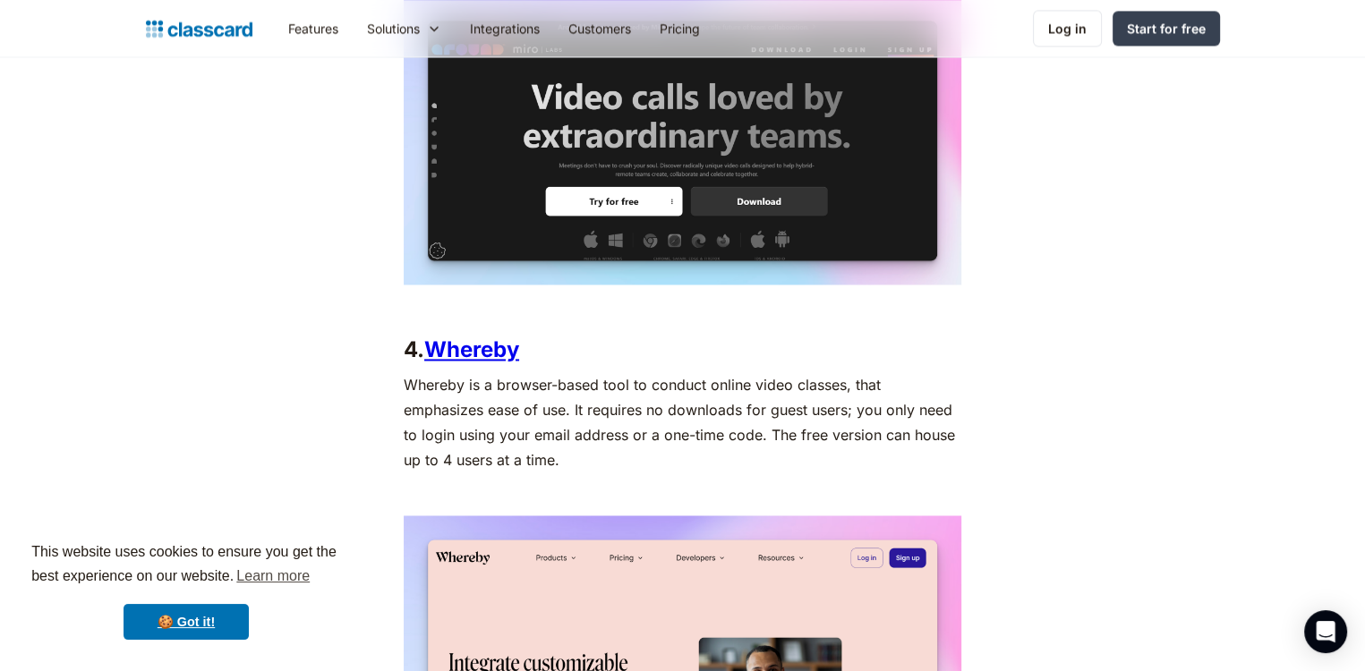
scroll to position [2791, 0]
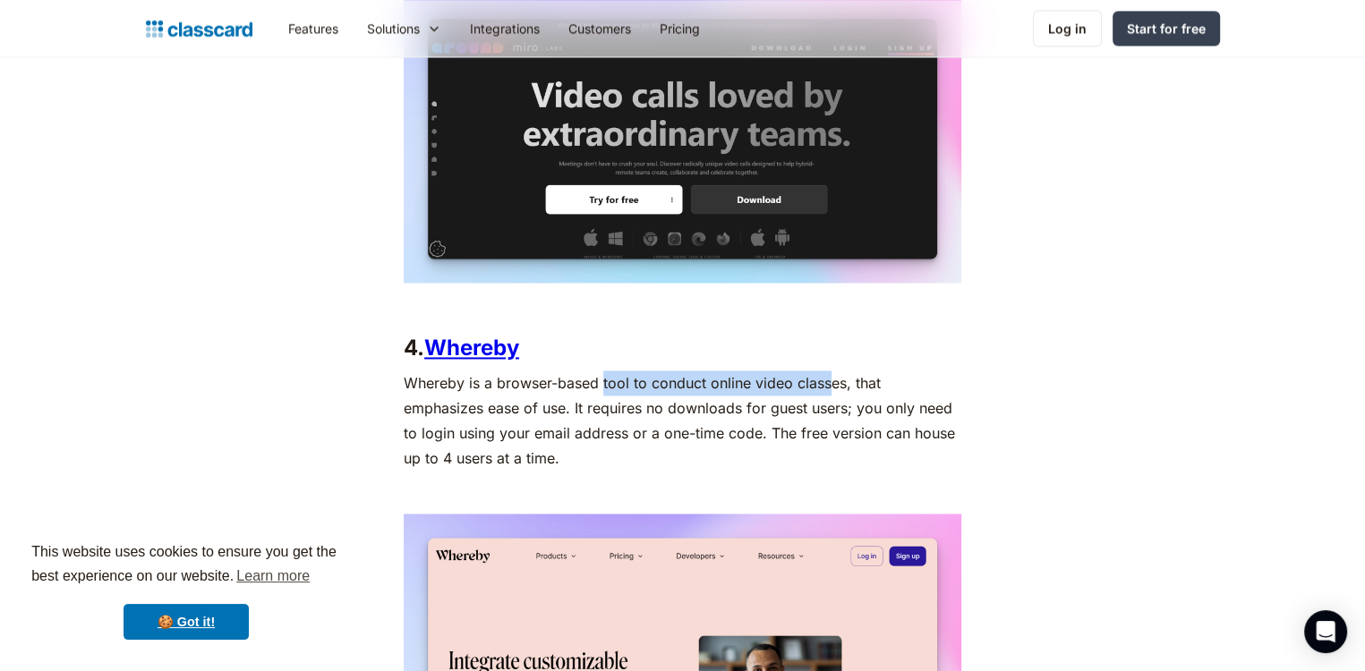
drag, startPoint x: 602, startPoint y: 370, endPoint x: 833, endPoint y: 379, distance: 230.2
click at [833, 379] on p "Whereby is a browser-based tool to conduct online video classes, that emphasize…" at bounding box center [683, 421] width 558 height 100
drag, startPoint x: 446, startPoint y: 403, endPoint x: 900, endPoint y: 384, distance: 454.3
click at [900, 384] on p "Whereby is a browser-based tool to conduct online video classes, that emphasize…" at bounding box center [683, 421] width 558 height 100
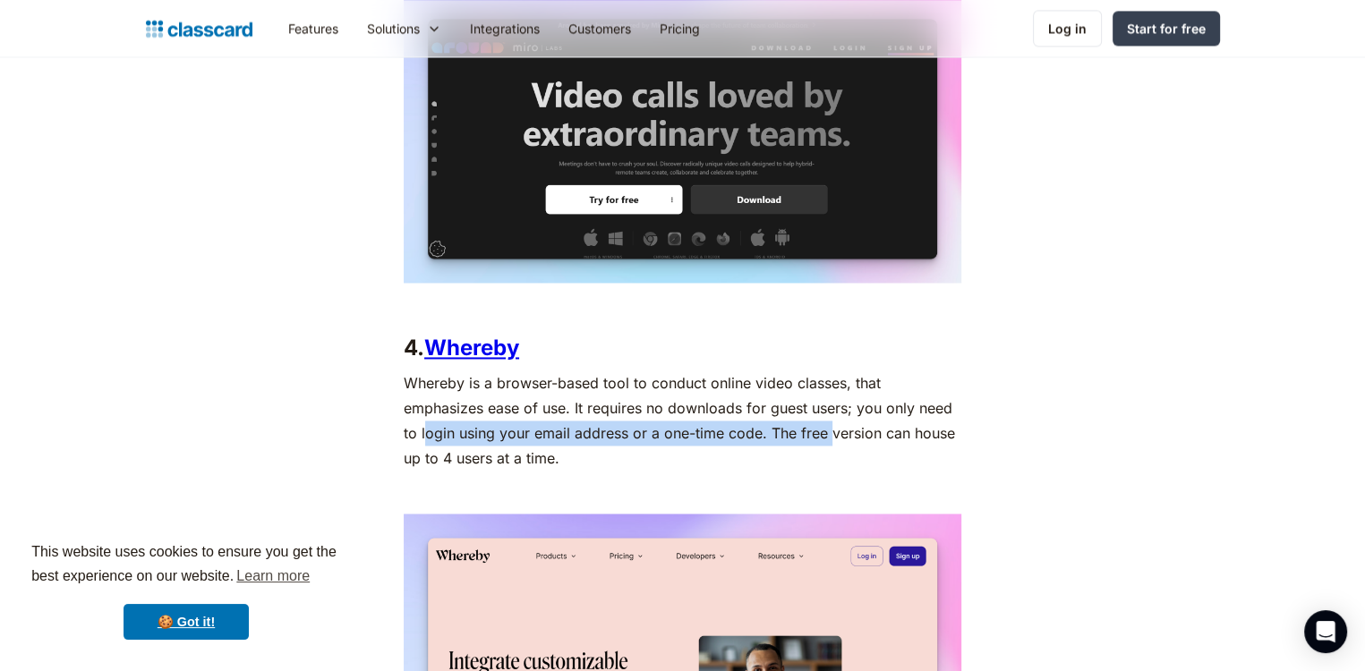
drag, startPoint x: 423, startPoint y: 431, endPoint x: 831, endPoint y: 423, distance: 408.3
click at [831, 423] on p "Whereby is a browser-based tool to conduct online video classes, that emphasize…" at bounding box center [683, 421] width 558 height 100
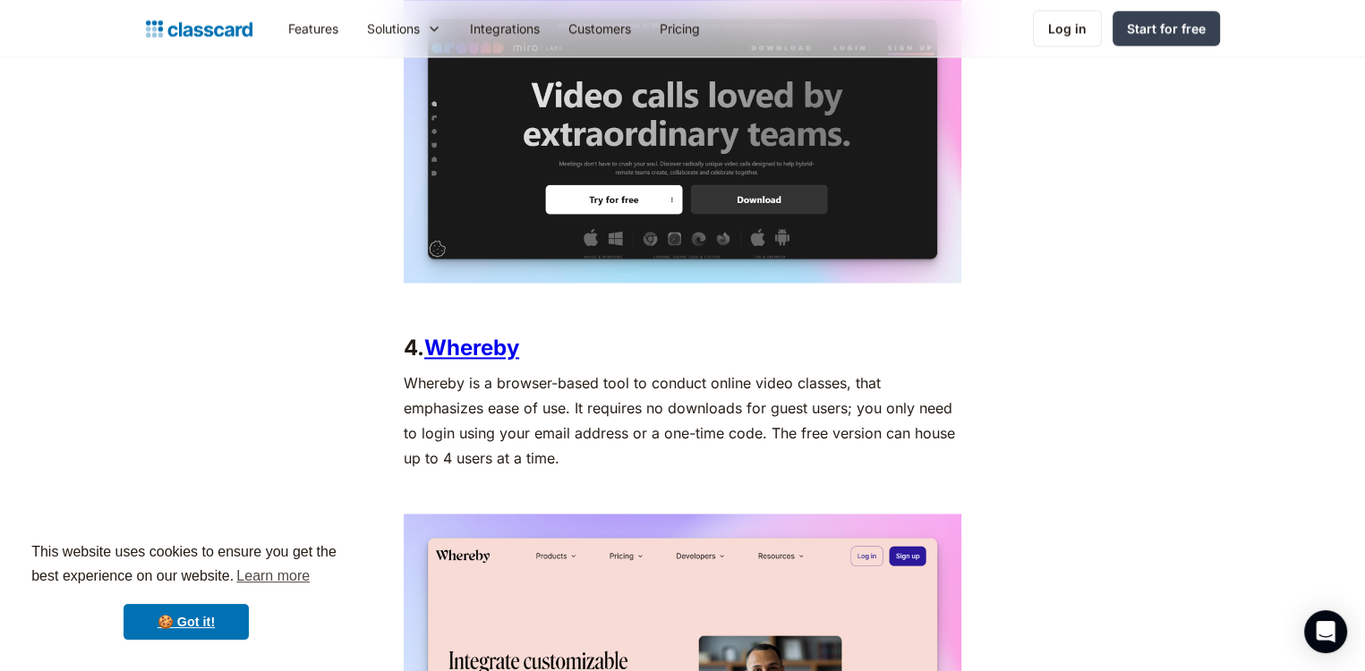
click at [446, 452] on p "Whereby is a browser-based tool to conduct online video classes, that emphasize…" at bounding box center [683, 421] width 558 height 100
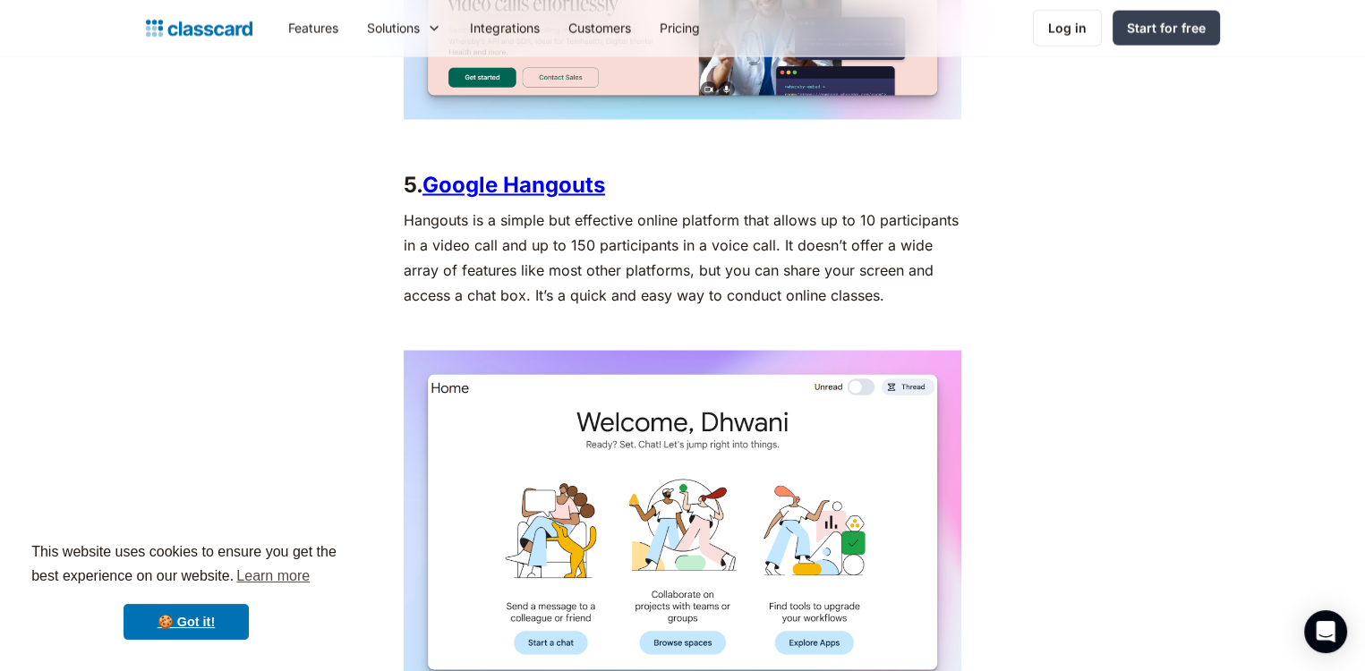
scroll to position [3473, 0]
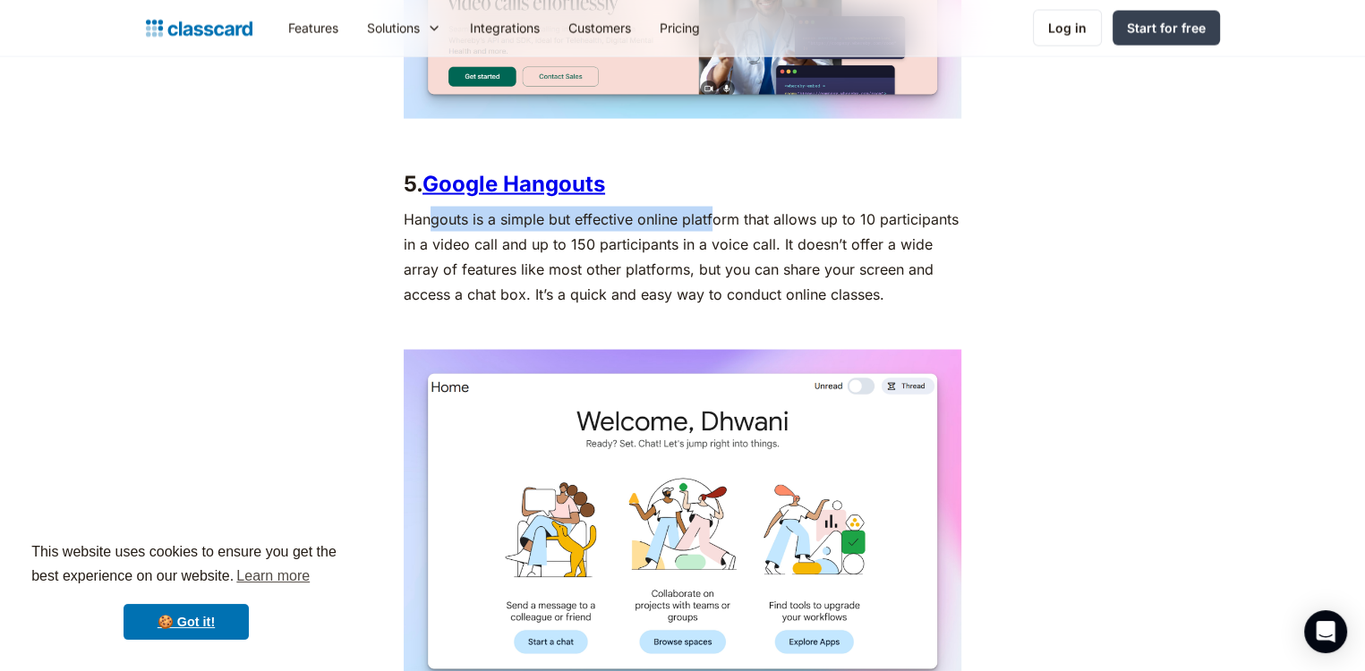
drag, startPoint x: 428, startPoint y: 211, endPoint x: 709, endPoint y: 209, distance: 281.1
click at [709, 209] on p "Hangouts is a simple but effective online platform that allows up to 10 partici…" at bounding box center [683, 257] width 558 height 100
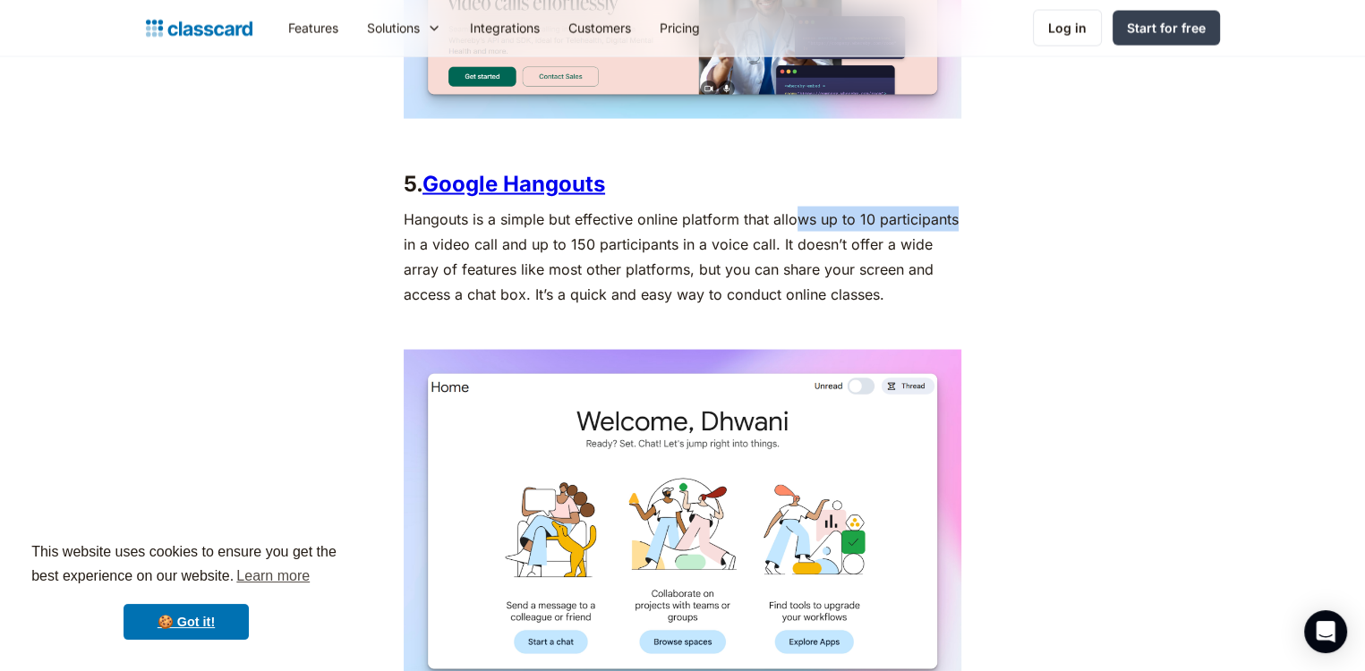
drag, startPoint x: 795, startPoint y: 220, endPoint x: 962, endPoint y: 214, distance: 167.5
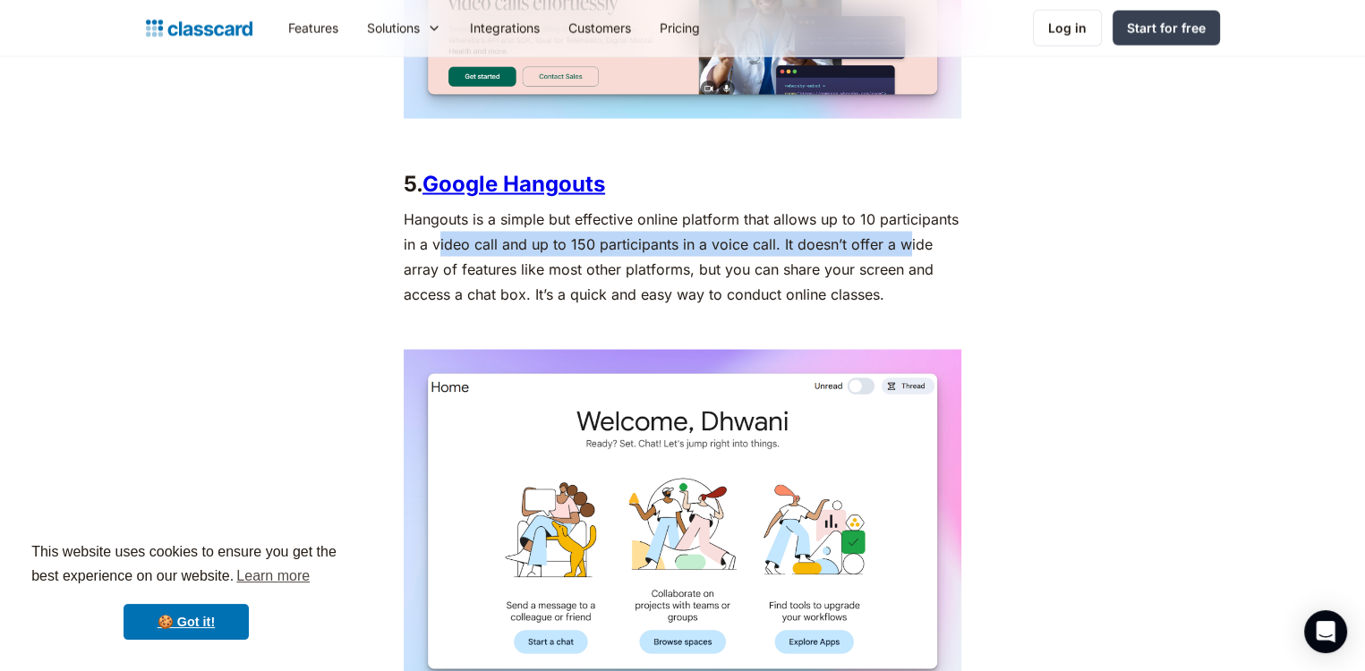
drag, startPoint x: 436, startPoint y: 239, endPoint x: 902, endPoint y: 248, distance: 466.5
click at [902, 248] on p "Hangouts is a simple but effective online platform that allows up to 10 partici…" at bounding box center [683, 257] width 558 height 100
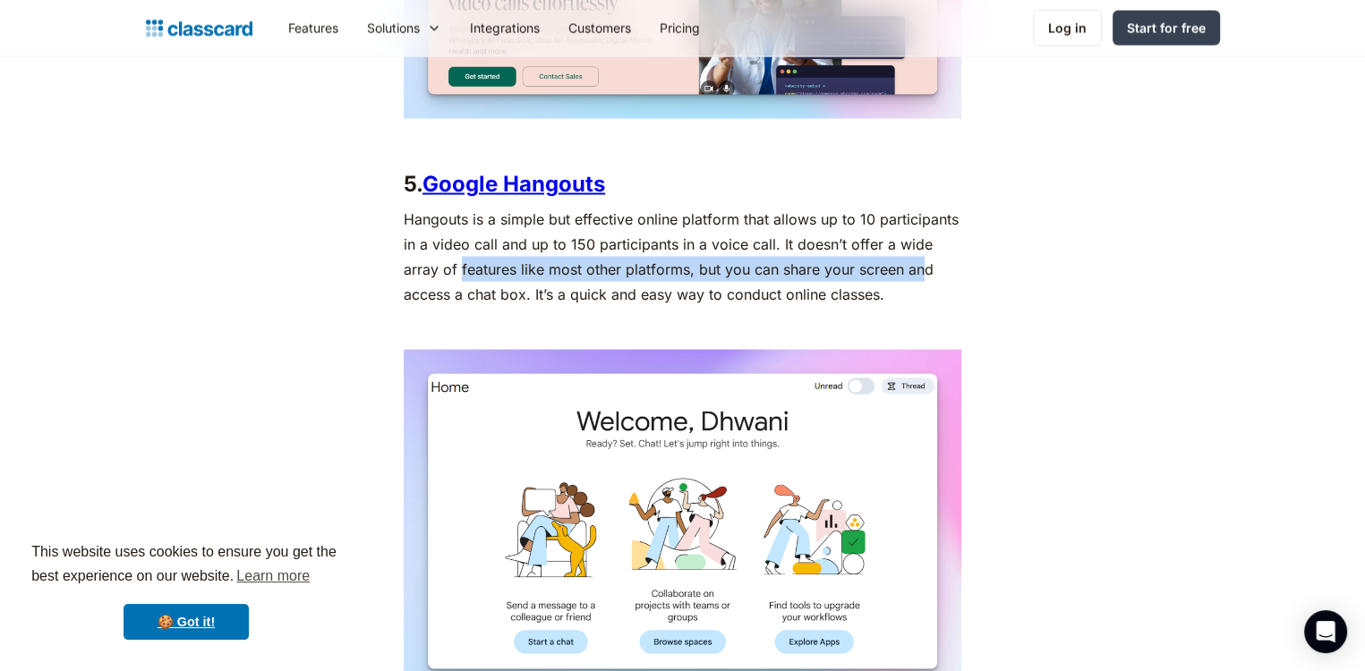
drag, startPoint x: 460, startPoint y: 264, endPoint x: 924, endPoint y: 266, distance: 463.7
click at [924, 266] on p "Hangouts is a simple but effective online platform that allows up to 10 partici…" at bounding box center [683, 257] width 558 height 100
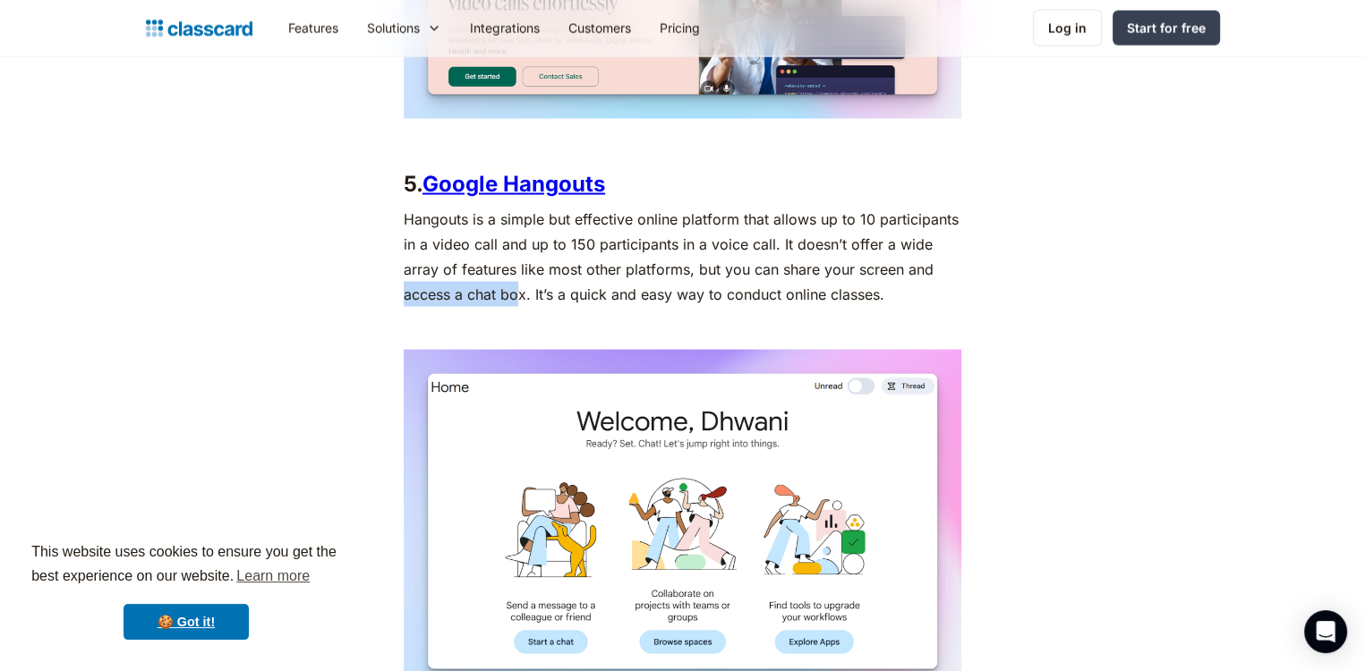
drag, startPoint x: 405, startPoint y: 304, endPoint x: 518, endPoint y: 295, distance: 114.1
click at [518, 295] on p "Hangouts is a simple but effective online platform that allows up to 10 partici…" at bounding box center [683, 257] width 558 height 100
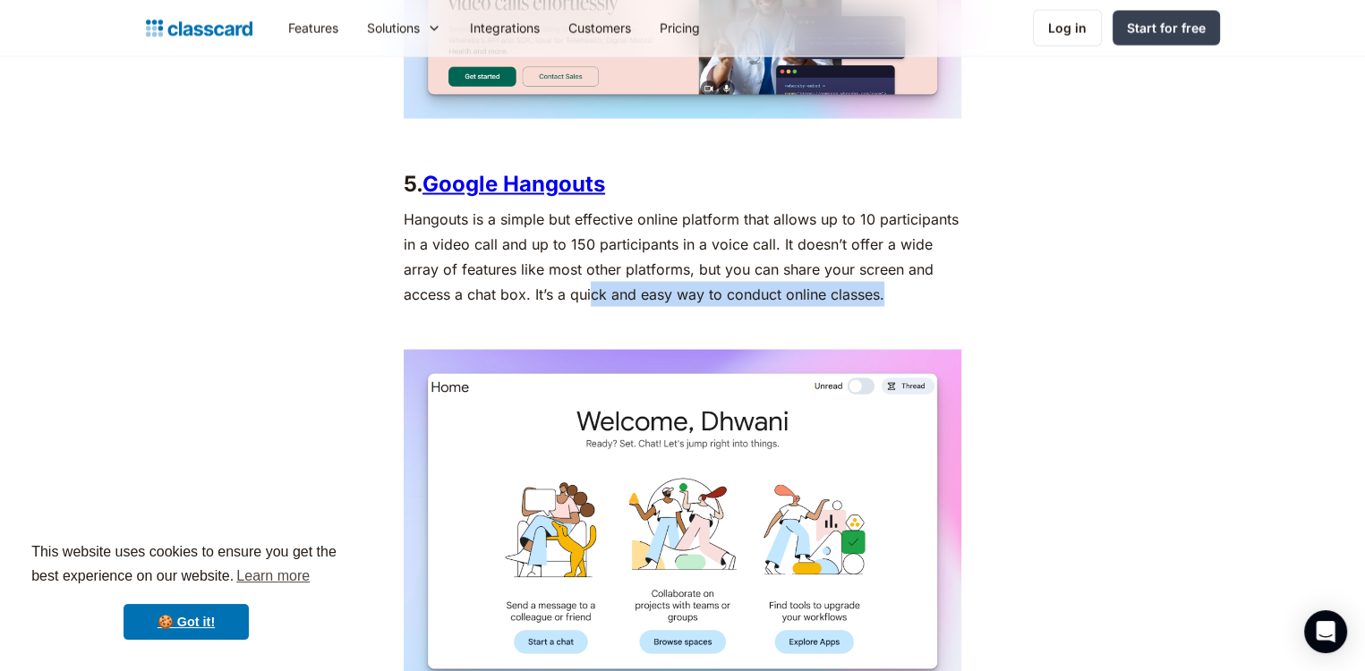
drag, startPoint x: 594, startPoint y: 292, endPoint x: 898, endPoint y: 288, distance: 304.4
click at [898, 288] on p "Hangouts is a simple but effective online platform that allows up to 10 partici…" at bounding box center [683, 257] width 558 height 100
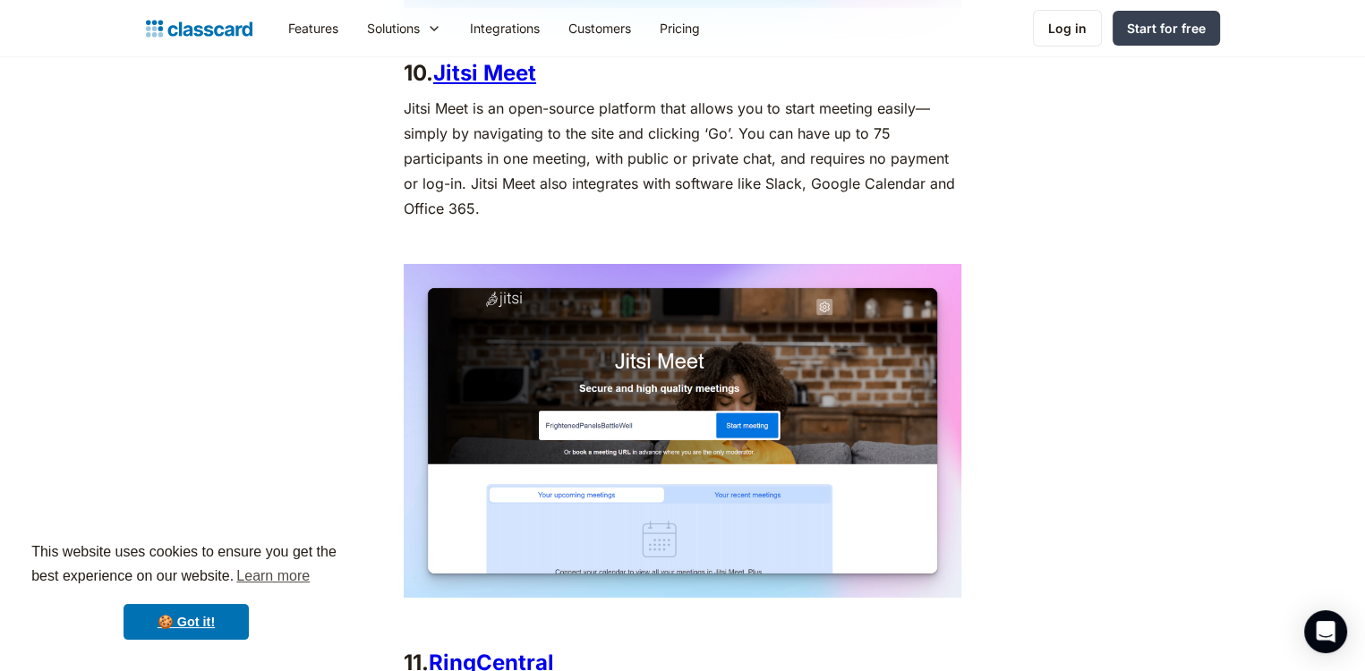
scroll to position [6451, 0]
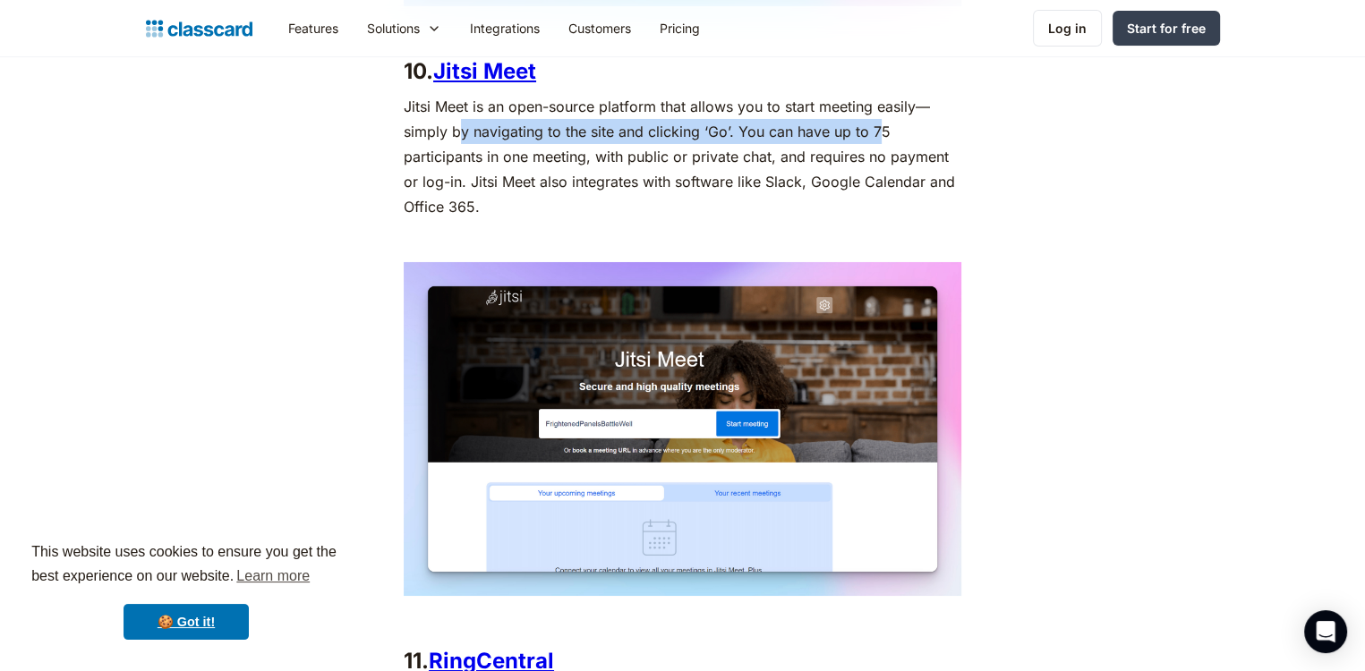
drag, startPoint x: 460, startPoint y: 130, endPoint x: 880, endPoint y: 119, distance: 420.0
click at [880, 119] on p "Jitsi Meet is an open-source platform that allows you to start meeting easily—s…" at bounding box center [683, 156] width 558 height 125
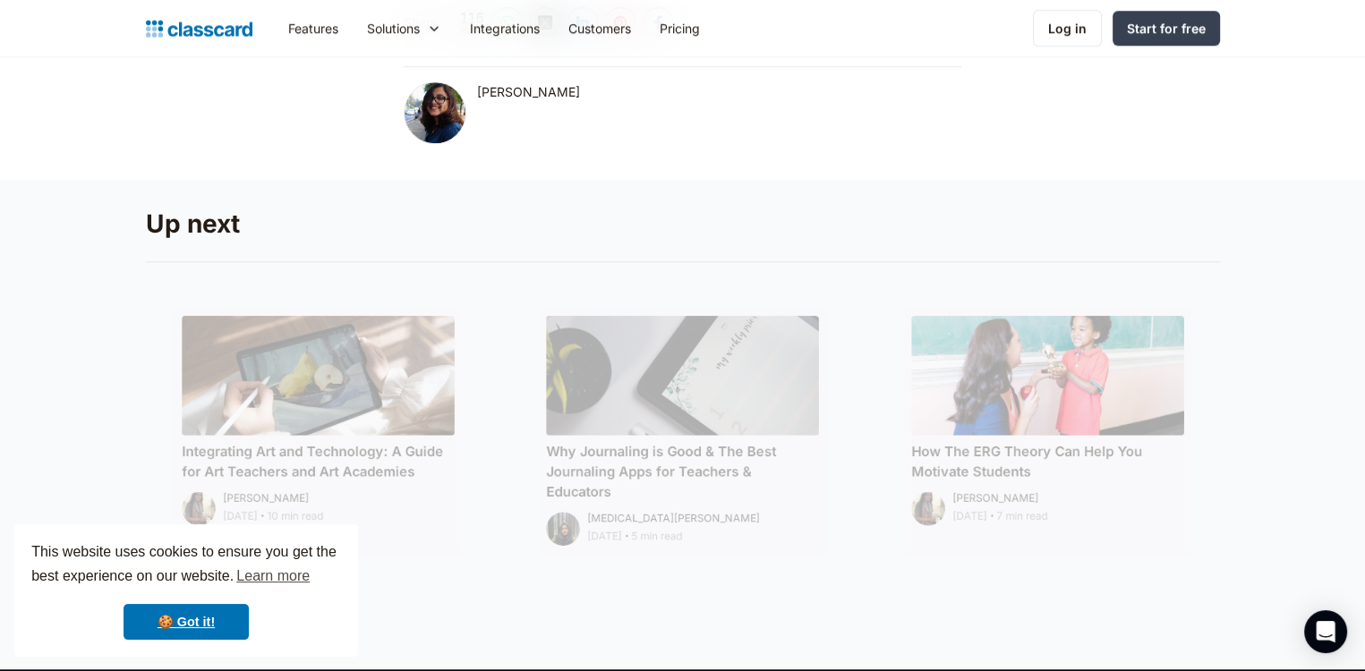
scroll to position [8336, 0]
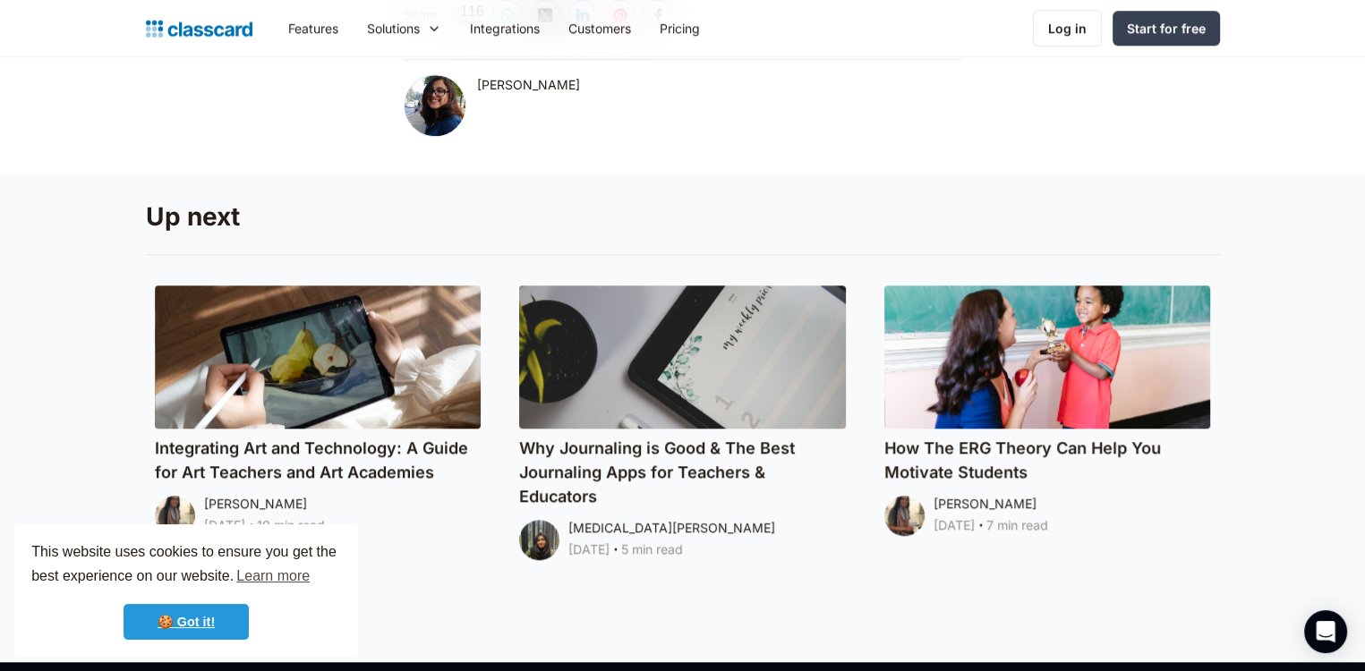
click at [191, 621] on link "🍪 Got it!" at bounding box center [186, 622] width 125 height 36
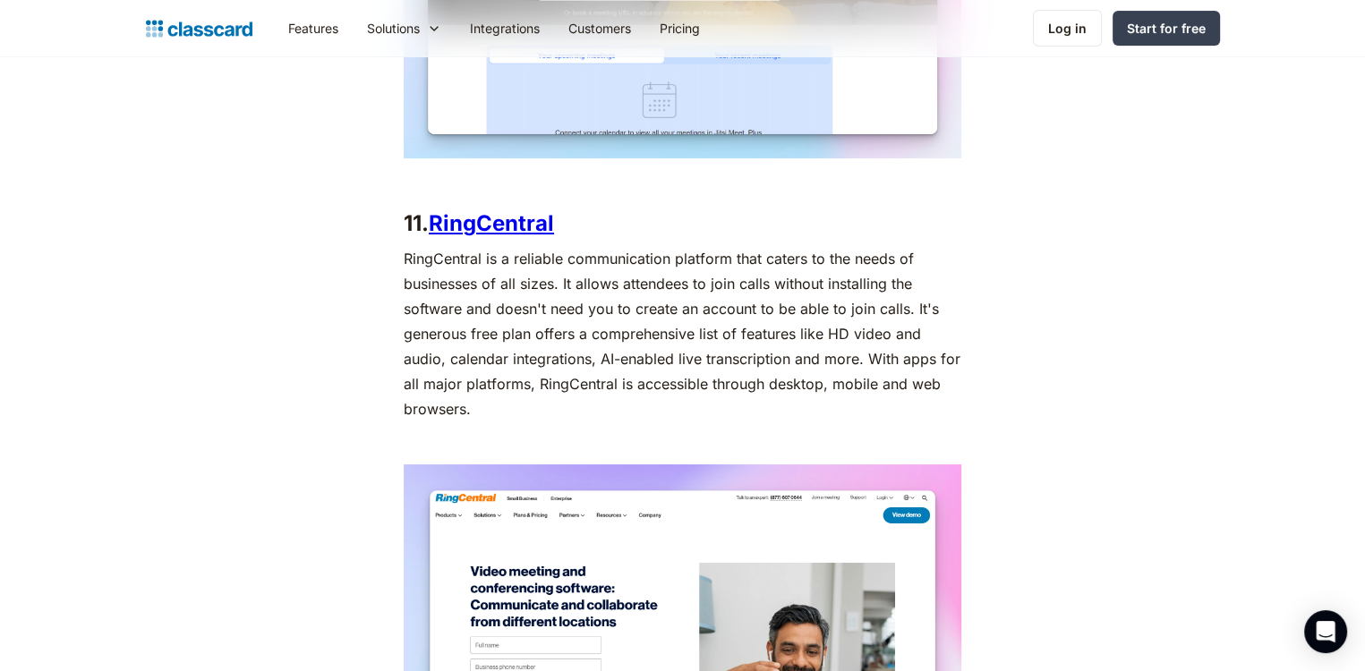
scroll to position [6890, 0]
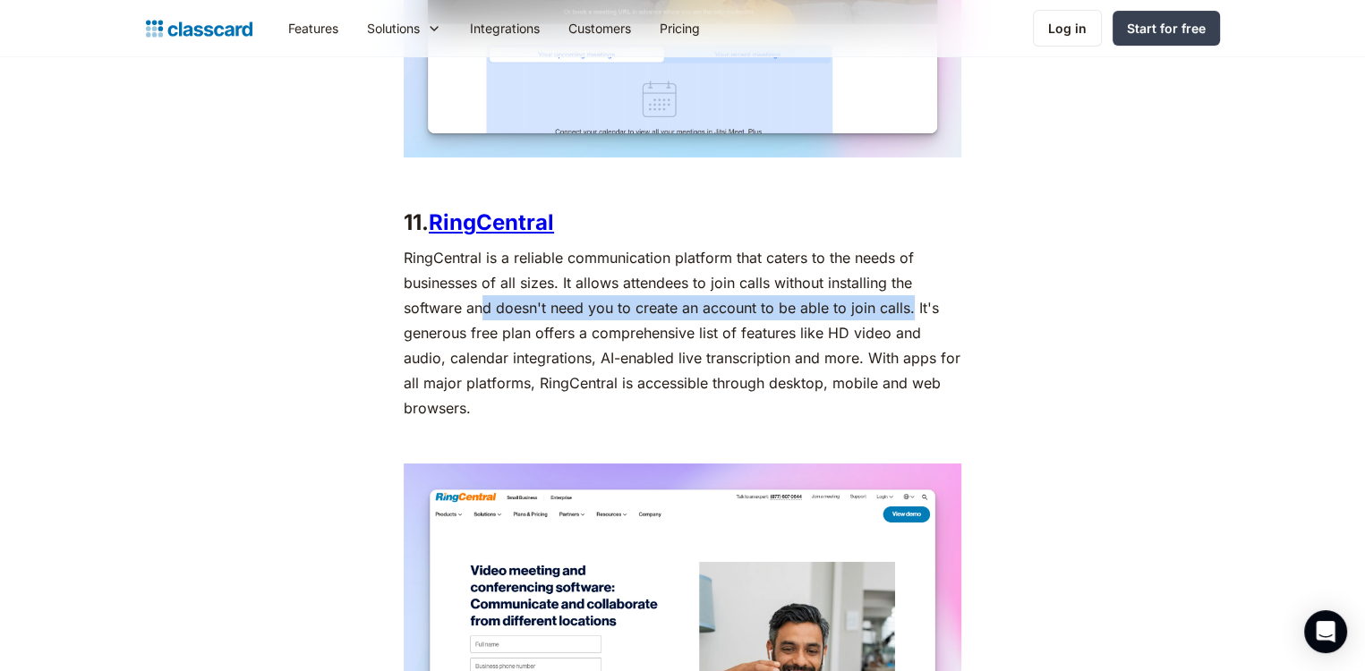
drag, startPoint x: 485, startPoint y: 307, endPoint x: 917, endPoint y: 309, distance: 431.5
click at [917, 309] on p "RingCentral is a reliable communication platform that caters to the needs of bu…" at bounding box center [683, 332] width 558 height 175
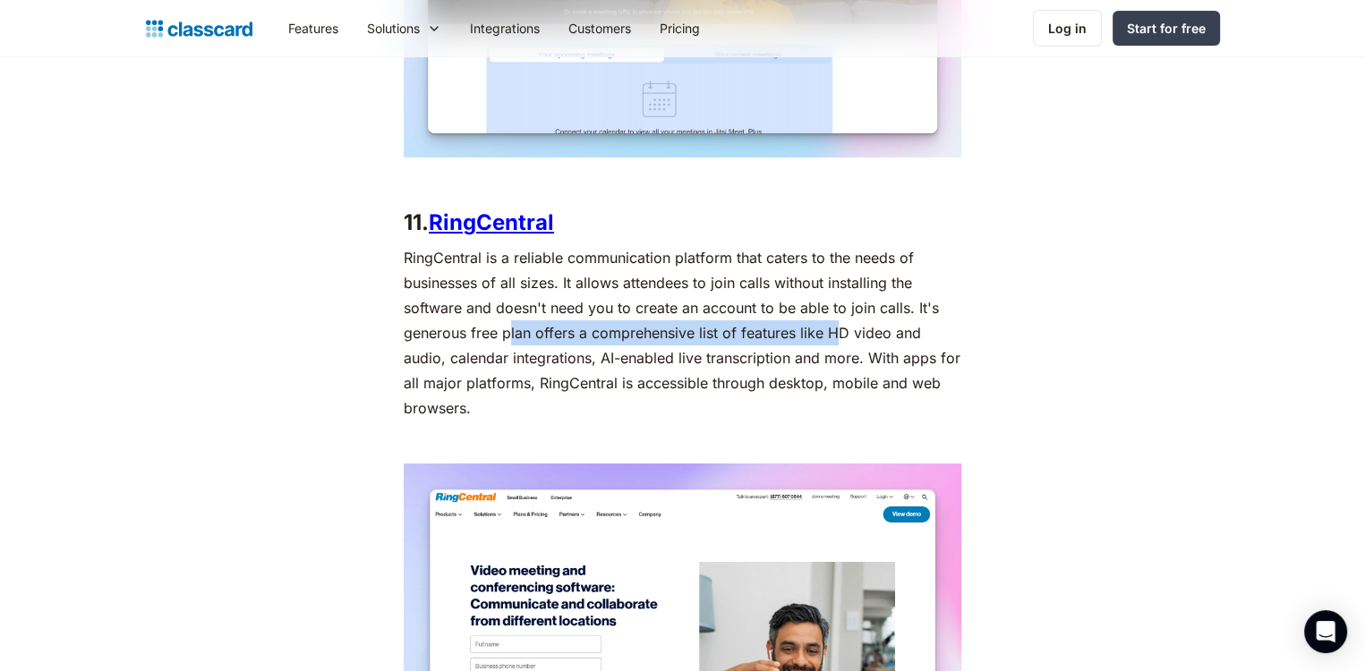
drag, startPoint x: 511, startPoint y: 326, endPoint x: 838, endPoint y: 322, distance: 326.8
click at [838, 322] on p "RingCentral is a reliable communication platform that caters to the needs of bu…" at bounding box center [683, 332] width 558 height 175
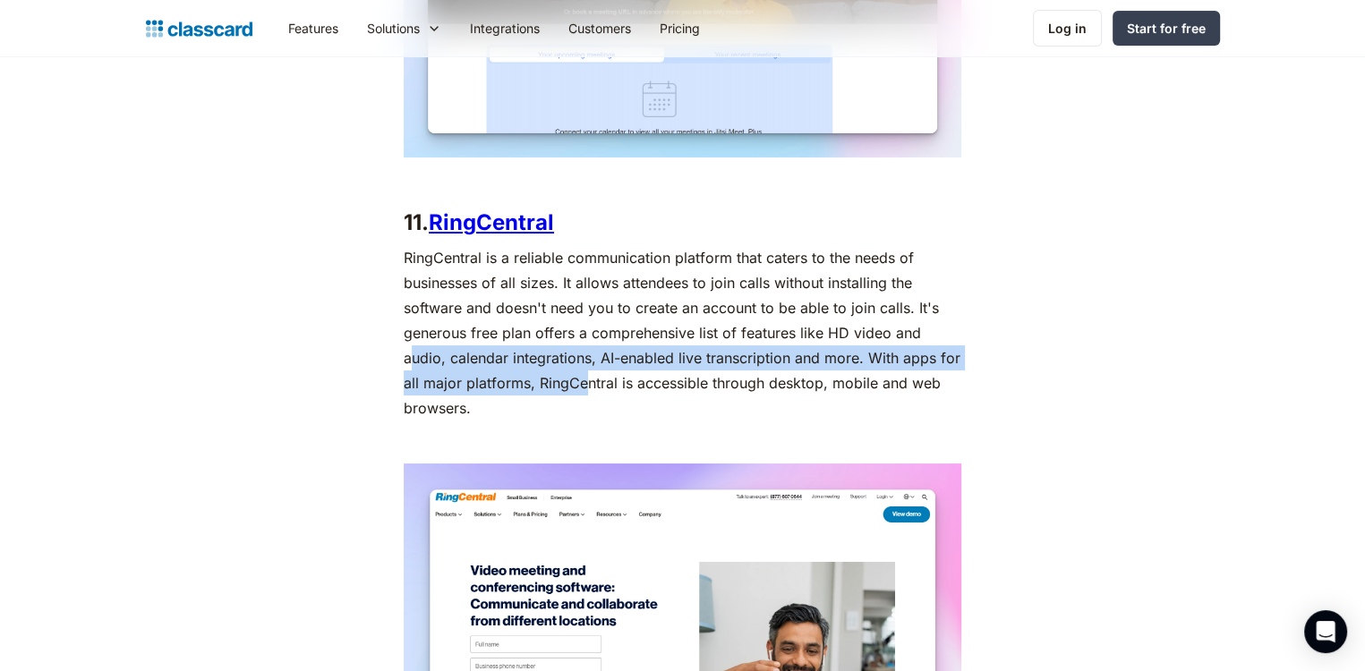
drag, startPoint x: 413, startPoint y: 363, endPoint x: 584, endPoint y: 380, distance: 171.9
click at [584, 380] on p "RingCentral is a reliable communication platform that caters to the needs of bu…" at bounding box center [683, 332] width 558 height 175
click at [641, 354] on p "RingCentral is a reliable communication platform that caters to the needs of bu…" at bounding box center [683, 332] width 558 height 175
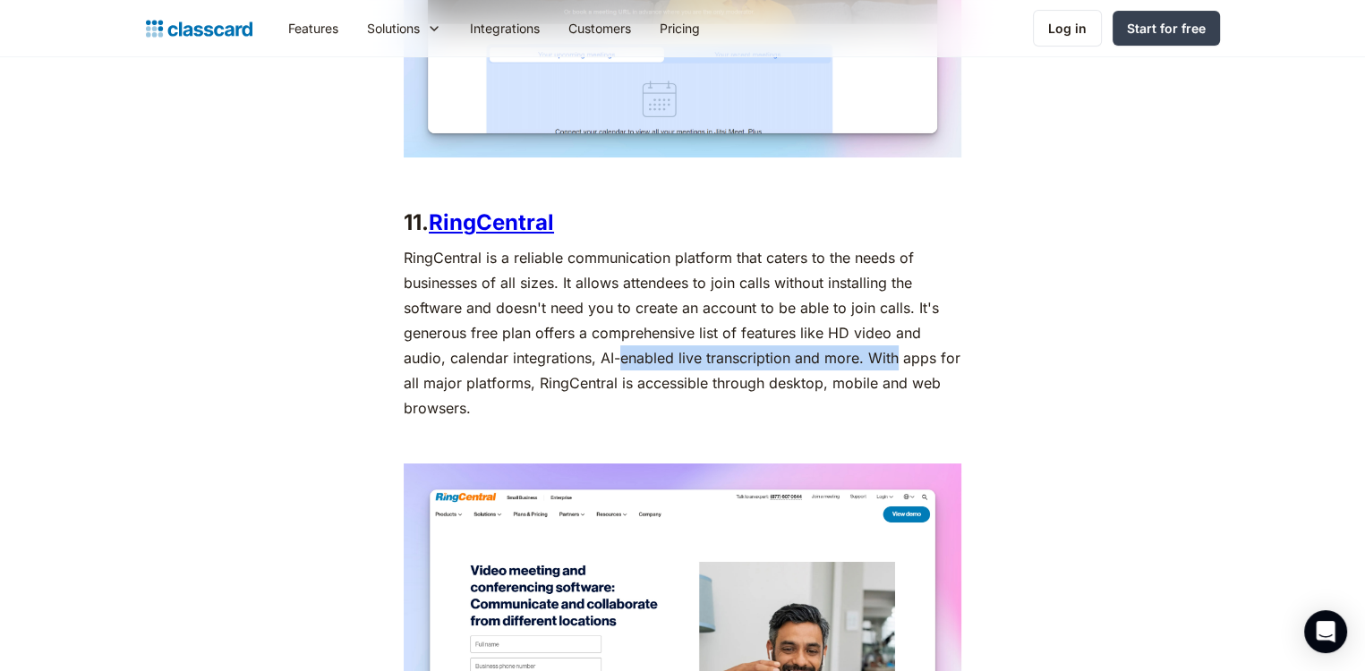
drag, startPoint x: 641, startPoint y: 354, endPoint x: 867, endPoint y: 351, distance: 225.6
click at [867, 351] on p "RingCentral is a reliable communication platform that caters to the needs of bu…" at bounding box center [683, 332] width 558 height 175
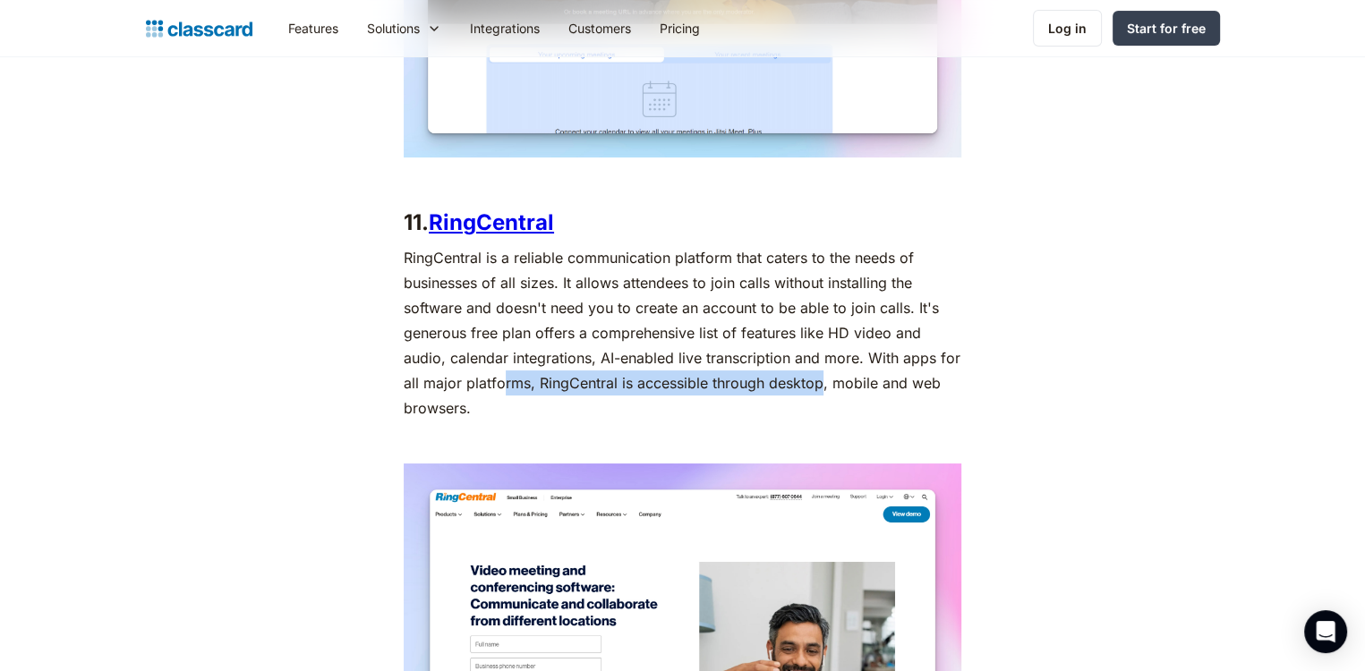
drag, startPoint x: 500, startPoint y: 380, endPoint x: 821, endPoint y: 377, distance: 321.4
click at [821, 377] on p "RingCentral is a reliable communication platform that caters to the needs of bu…" at bounding box center [683, 332] width 558 height 175
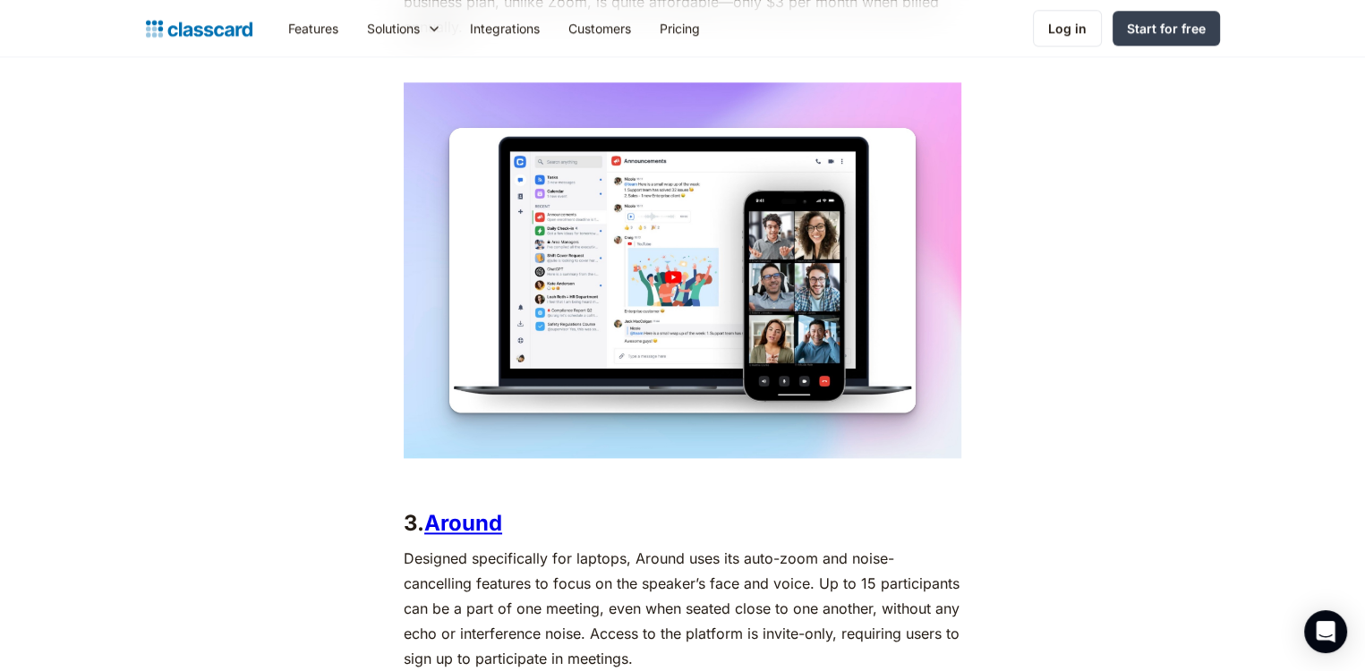
scroll to position [2070, 0]
